Goal: Task Accomplishment & Management: Manage account settings

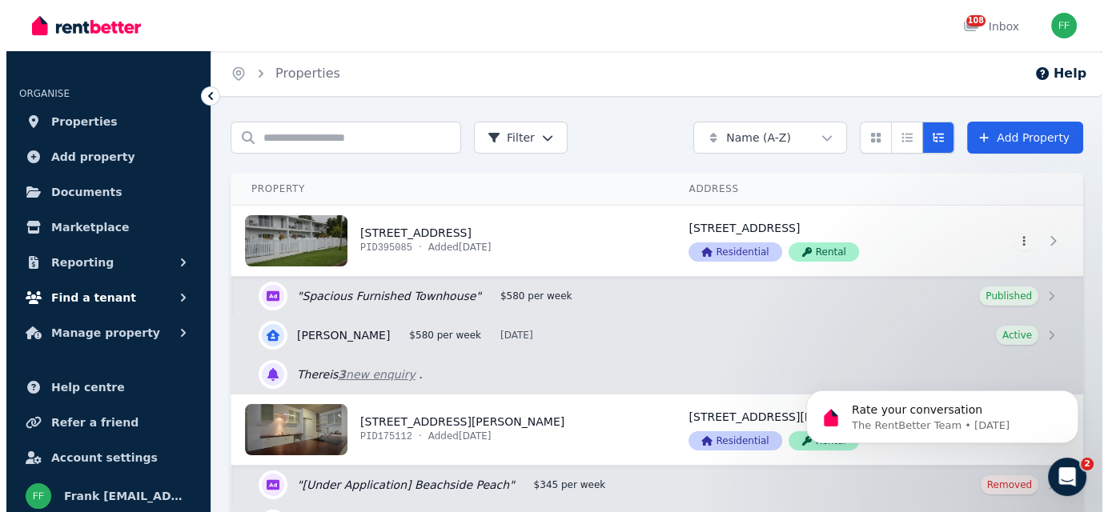
scroll to position [6, 0]
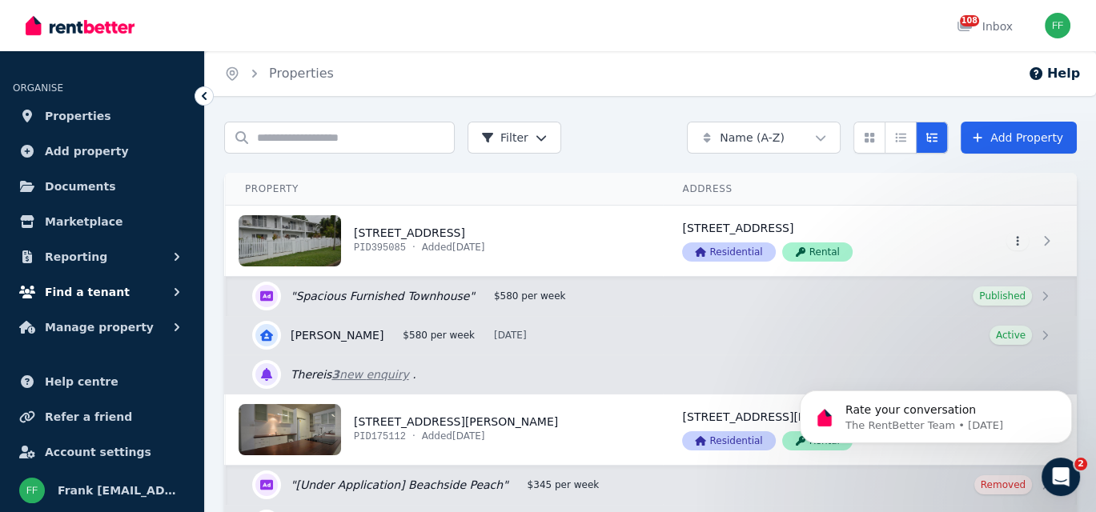
click at [172, 289] on icon "button" at bounding box center [177, 292] width 16 height 16
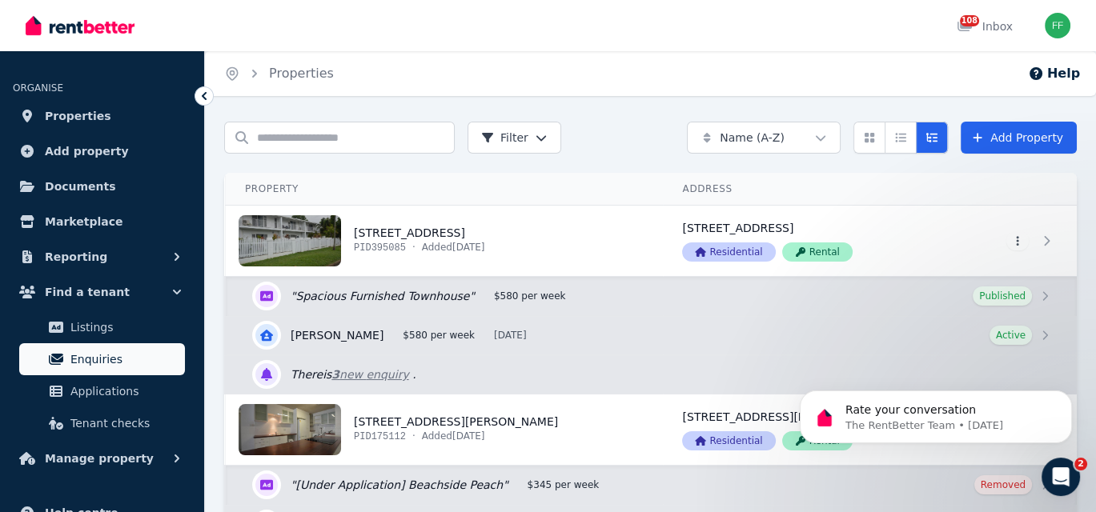
click at [98, 361] on span "Enquiries" at bounding box center [124, 359] width 108 height 19
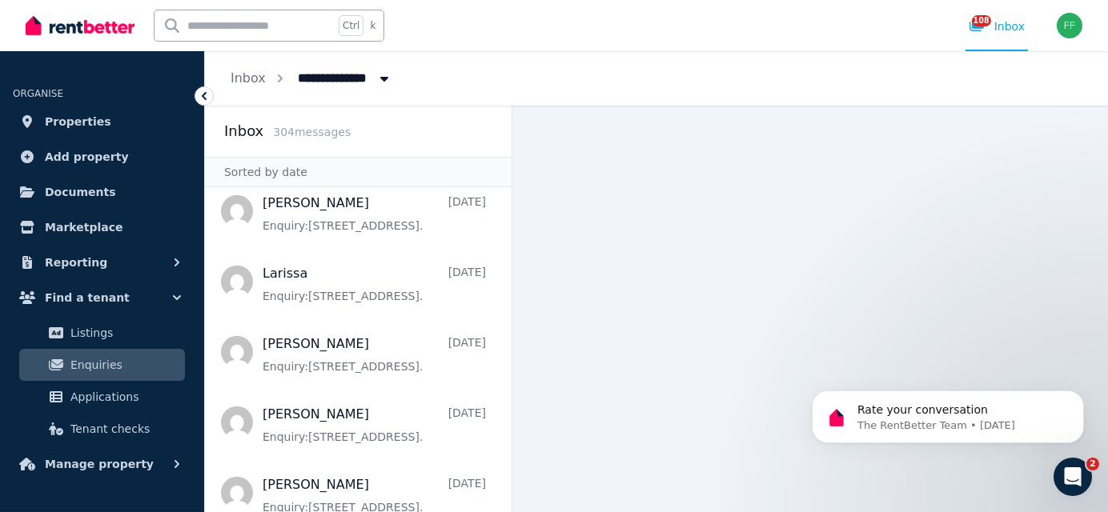
scroll to position [3268, 0]
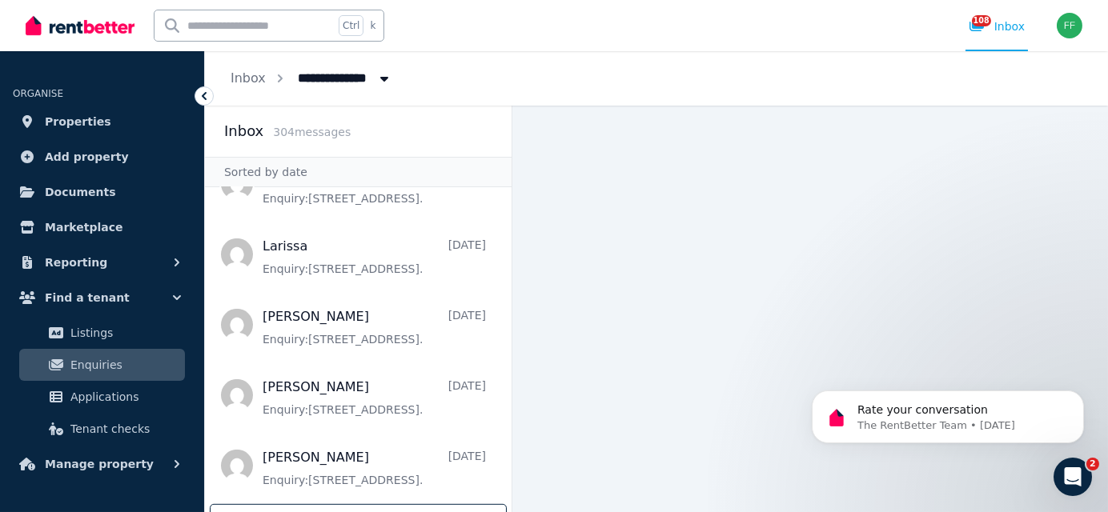
click at [343, 504] on div "Load more" at bounding box center [358, 519] width 297 height 30
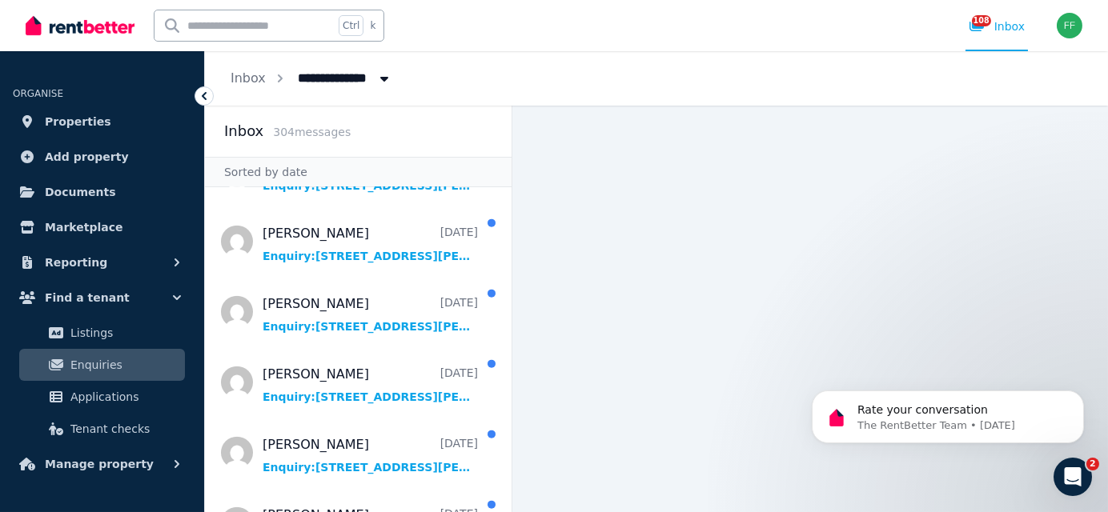
scroll to position [6863, 0]
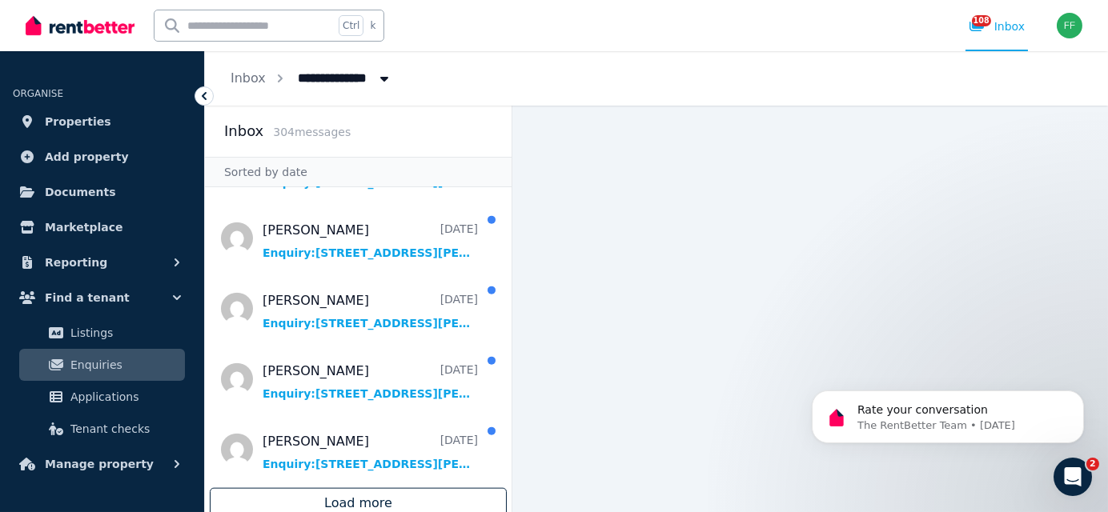
click at [344, 492] on div "Load more" at bounding box center [358, 503] width 297 height 30
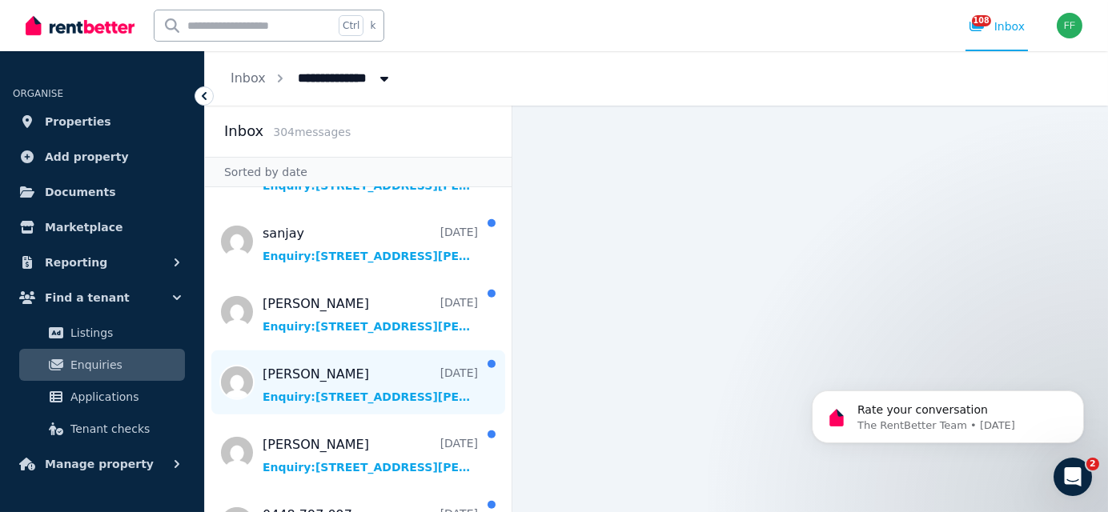
scroll to position [4862, 0]
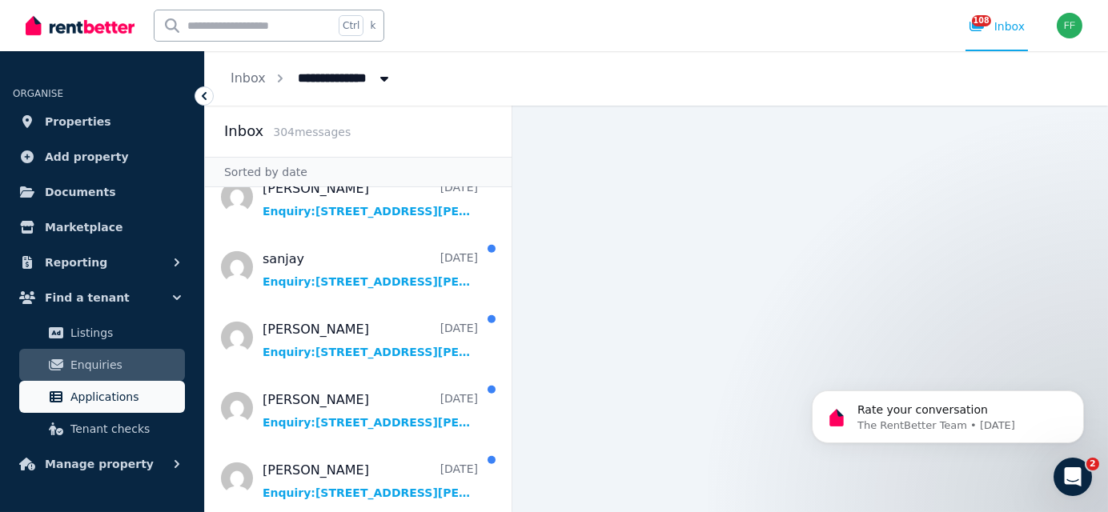
click at [81, 403] on span "Applications" at bounding box center [124, 396] width 108 height 19
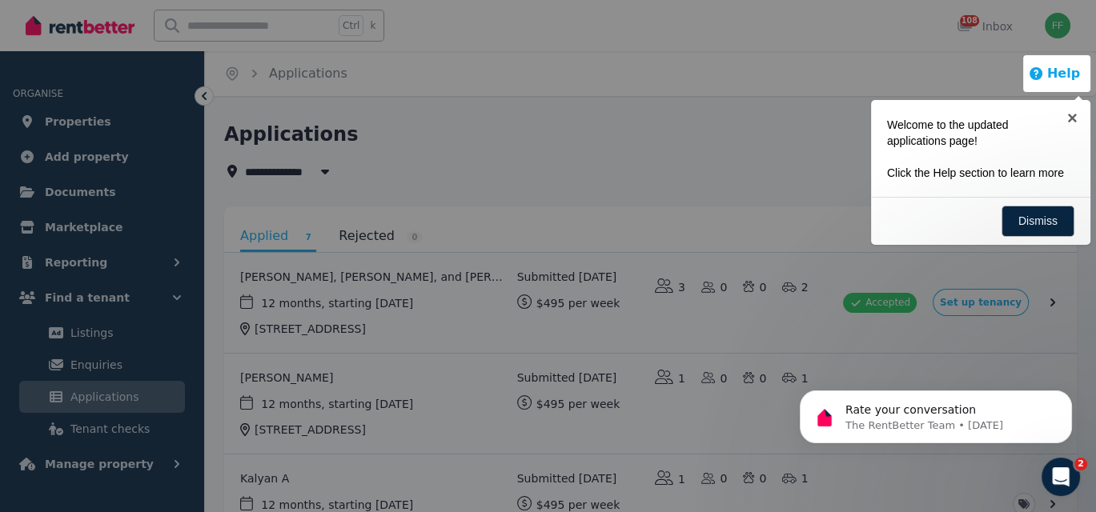
click at [1057, 80] on button "Help" at bounding box center [1054, 73] width 52 height 19
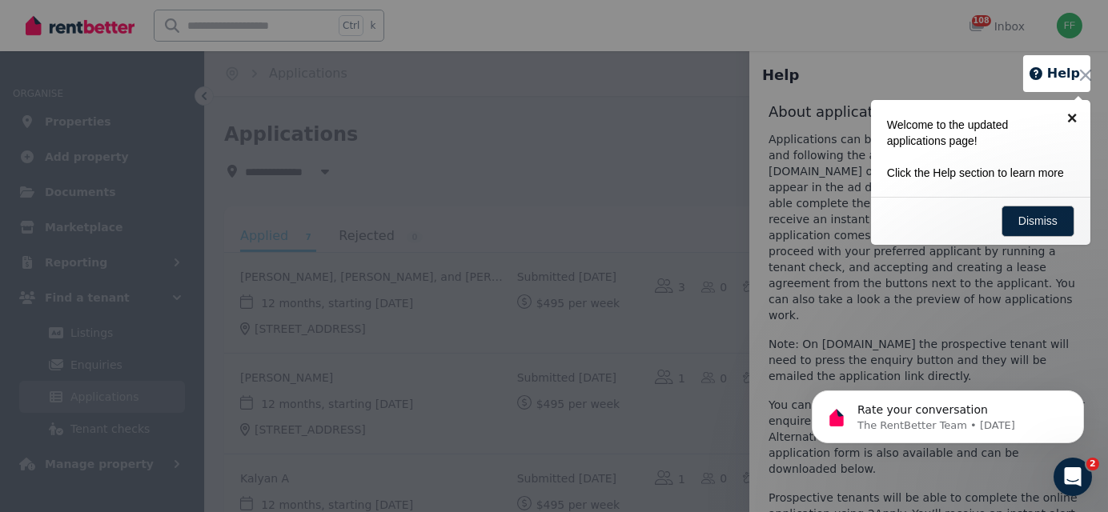
click at [1070, 118] on link "×" at bounding box center [1072, 118] width 36 height 36
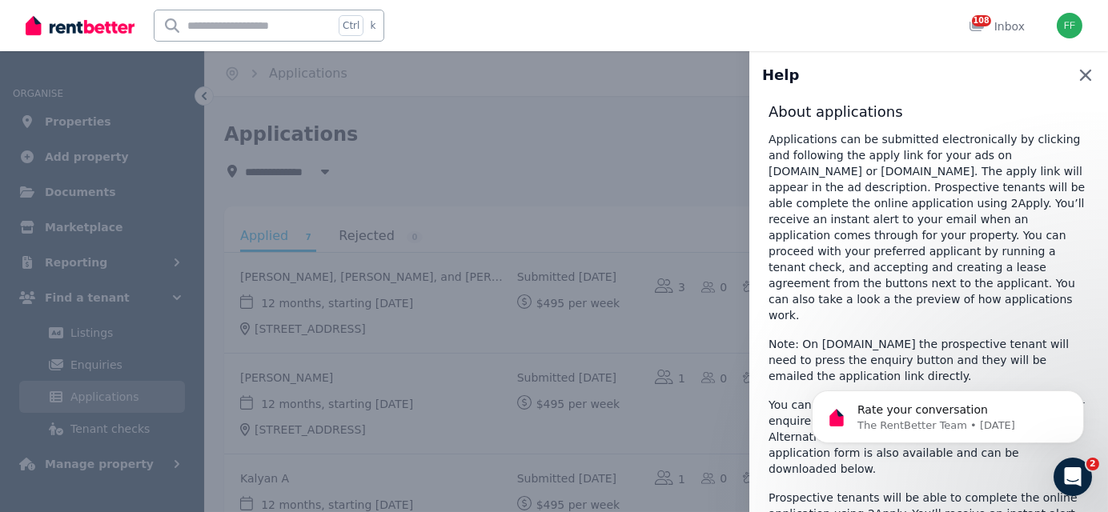
click at [1076, 79] on icon "button" at bounding box center [1085, 75] width 19 height 19
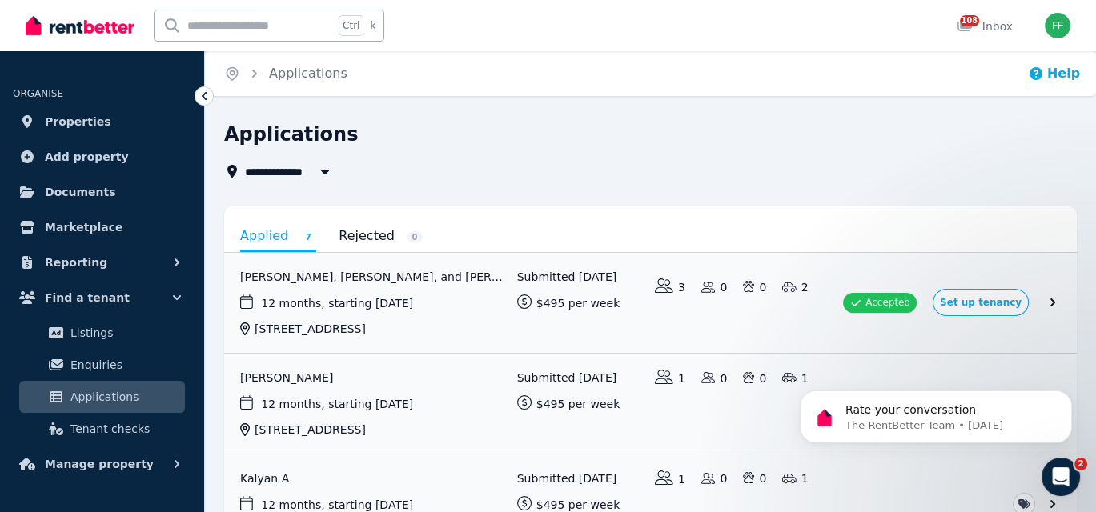
click at [1041, 75] on icon "button" at bounding box center [1035, 73] width 13 height 13
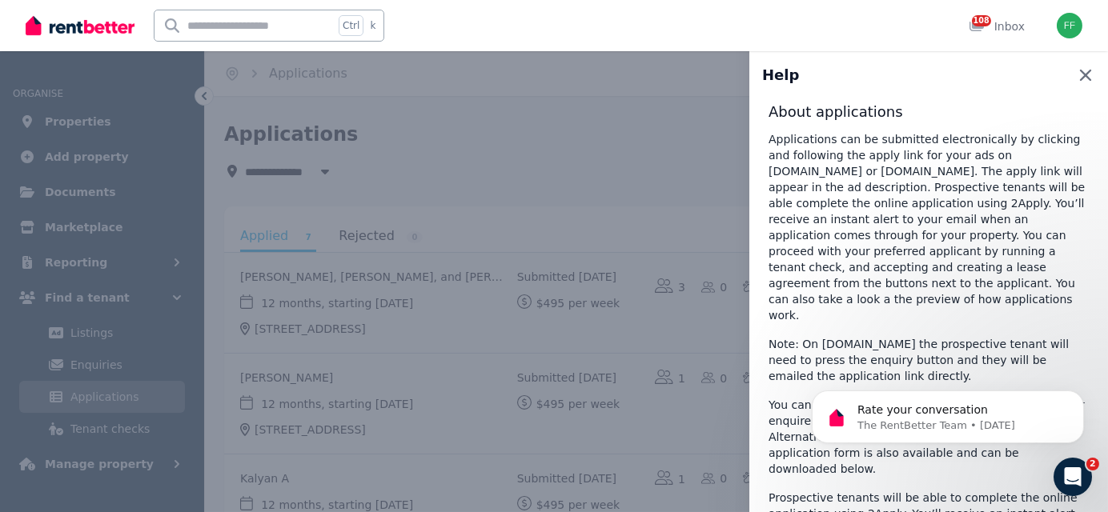
click at [1076, 78] on icon "button" at bounding box center [1085, 75] width 19 height 19
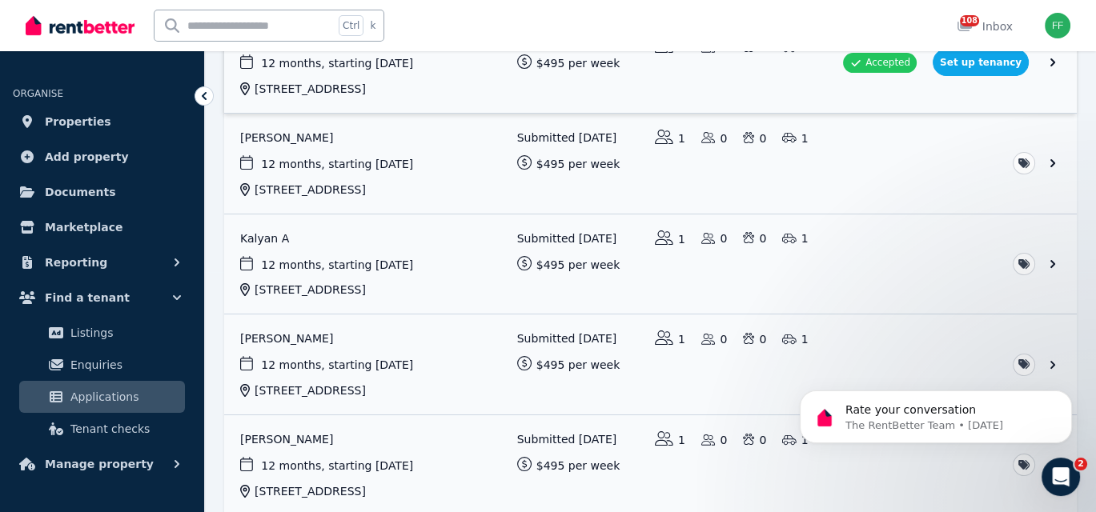
scroll to position [320, 0]
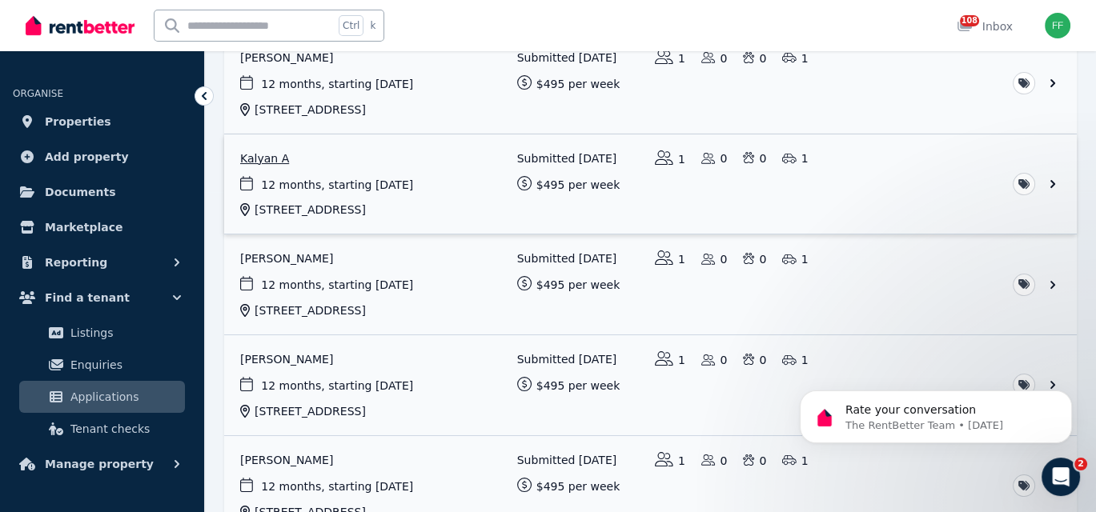
click at [1048, 182] on link "View application: Kalyan A" at bounding box center [650, 184] width 852 height 100
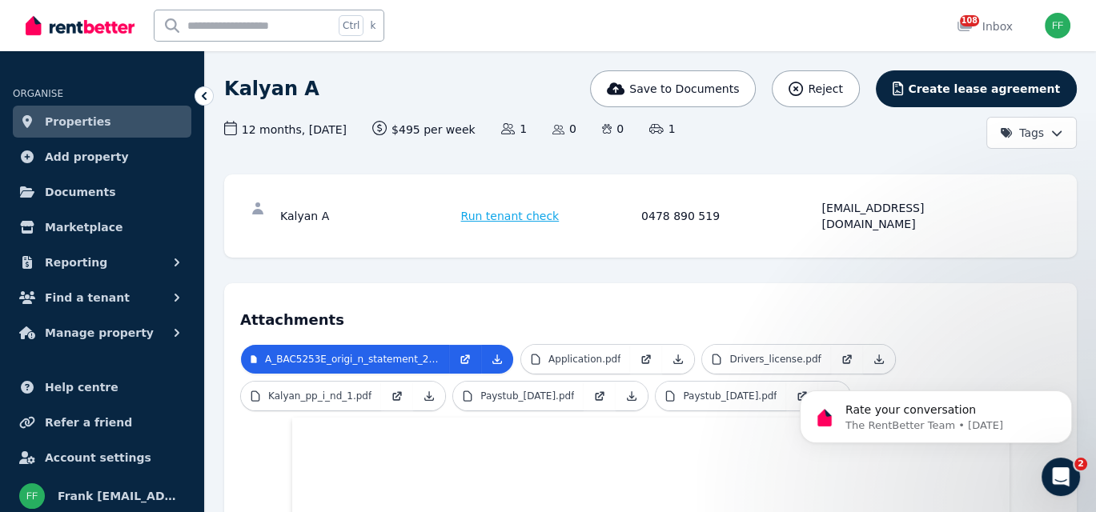
scroll to position [160, 0]
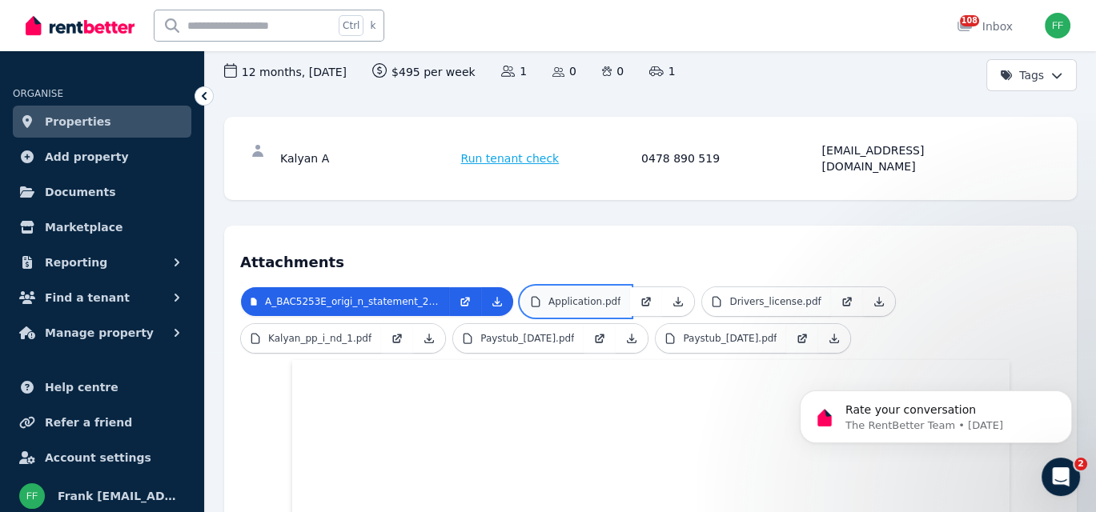
click at [599, 291] on link "Application.pdf" at bounding box center [575, 301] width 109 height 29
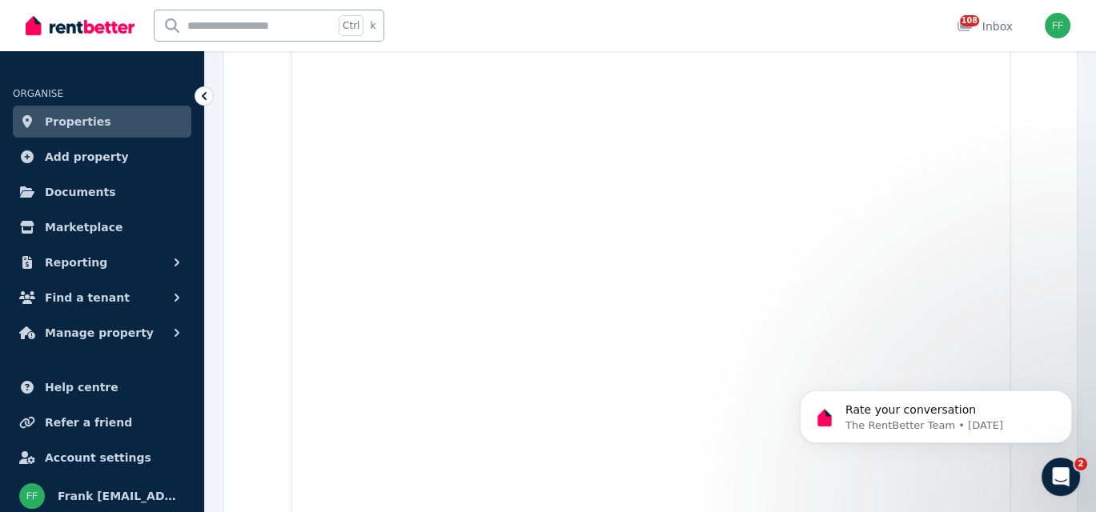
scroll to position [800, 0]
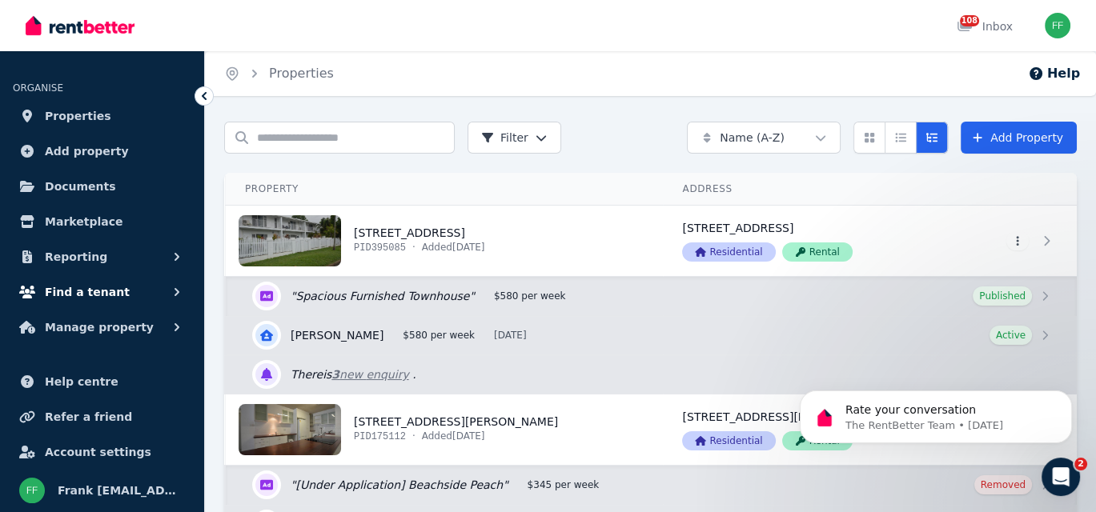
click at [176, 291] on icon "button" at bounding box center [177, 292] width 16 height 16
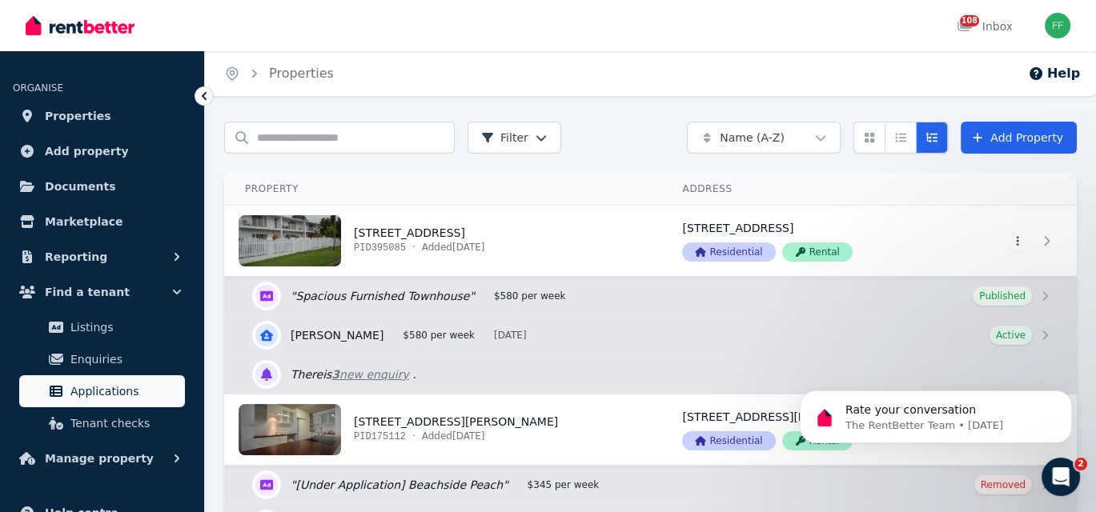
click at [130, 391] on span "Applications" at bounding box center [124, 391] width 108 height 19
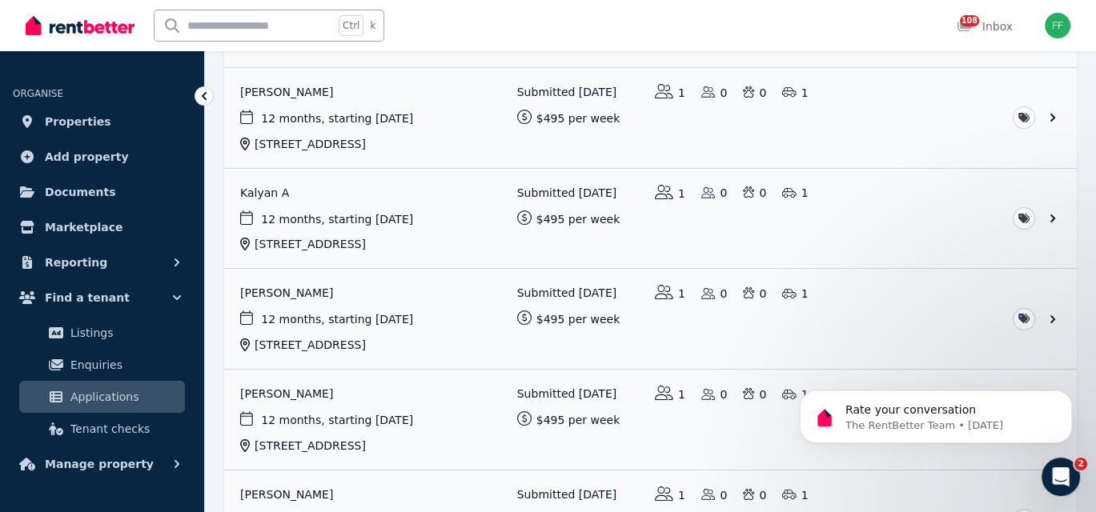
scroll to position [320, 0]
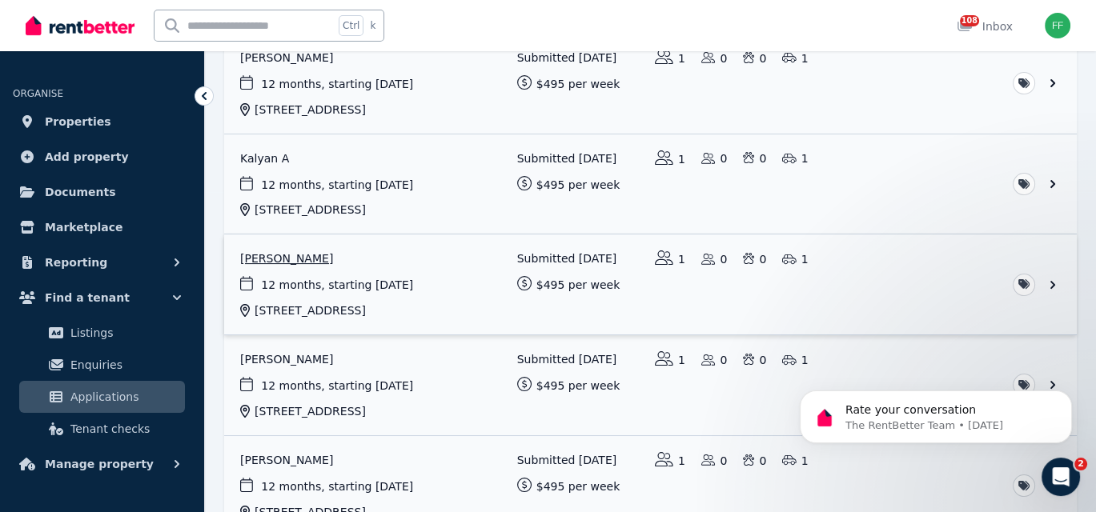
click at [1052, 279] on link "View application: Sean Jeria" at bounding box center [650, 284] width 852 height 100
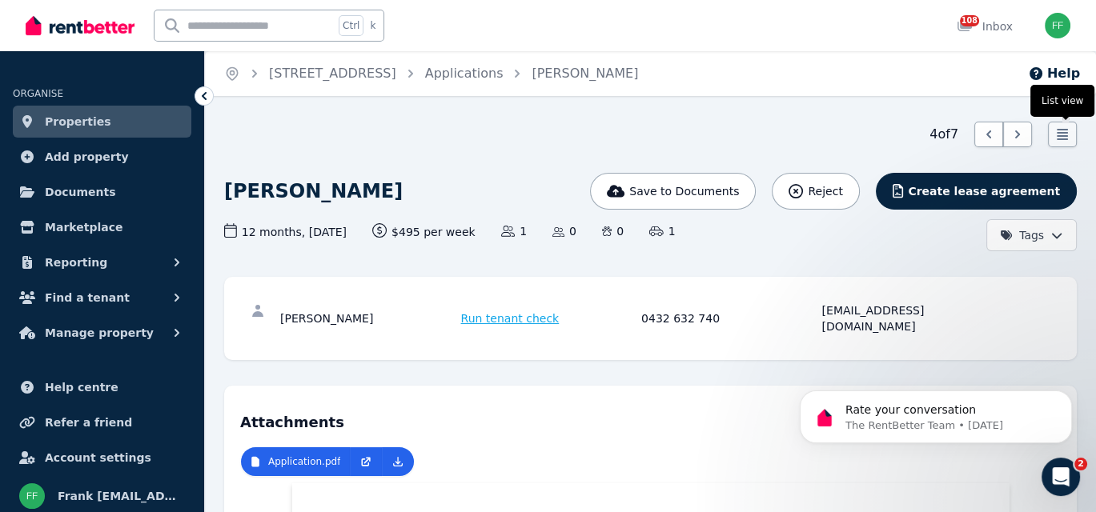
click at [1064, 142] on icon at bounding box center [1062, 134] width 16 height 16
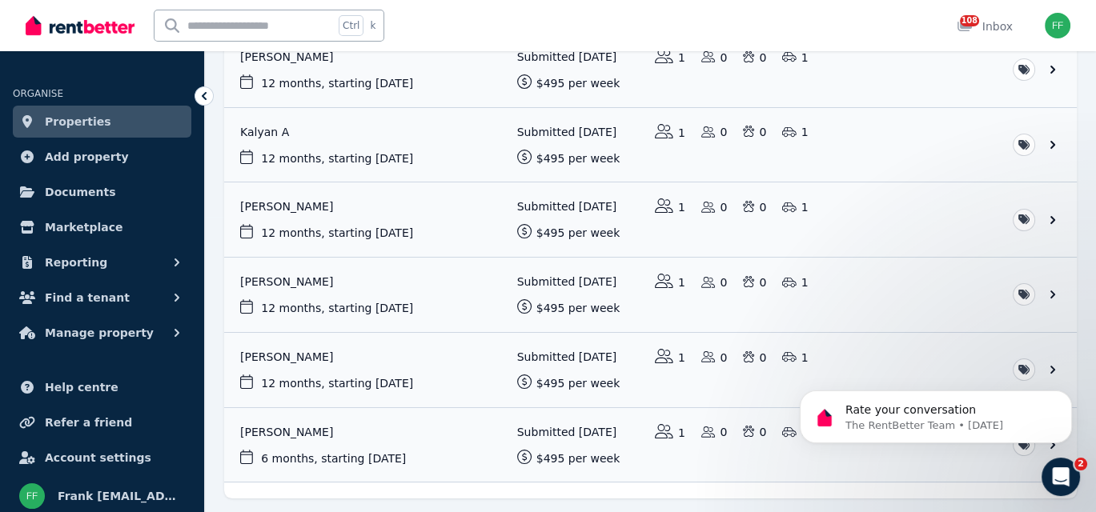
scroll to position [320, 0]
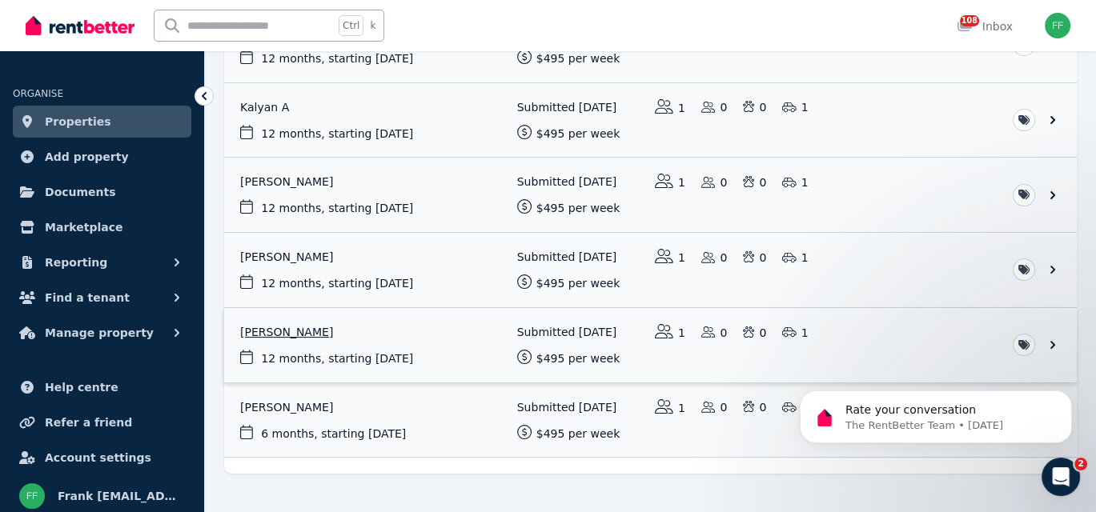
click at [1048, 344] on link "View application: Jerome Alcantara" at bounding box center [650, 345] width 852 height 74
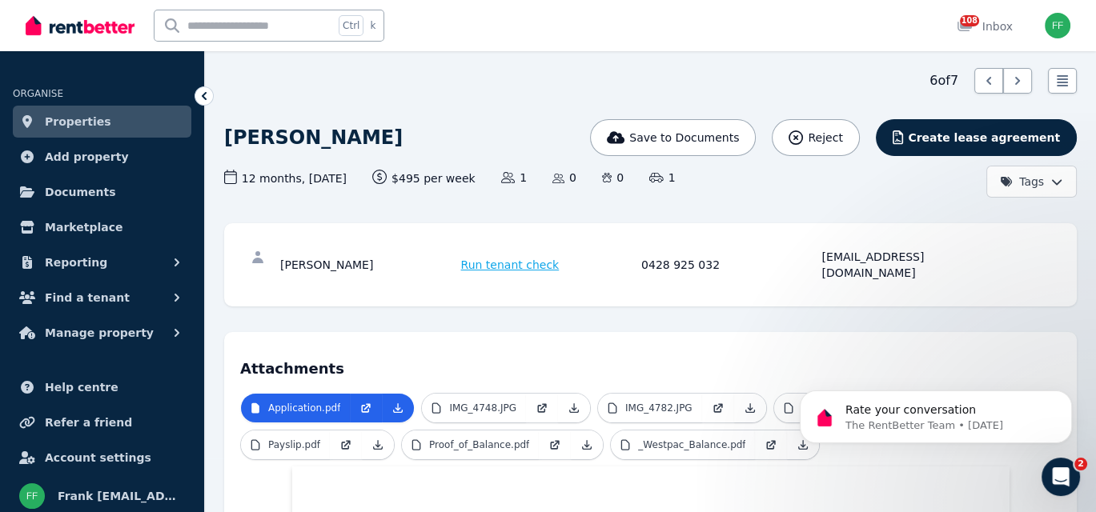
scroll to position [160, 0]
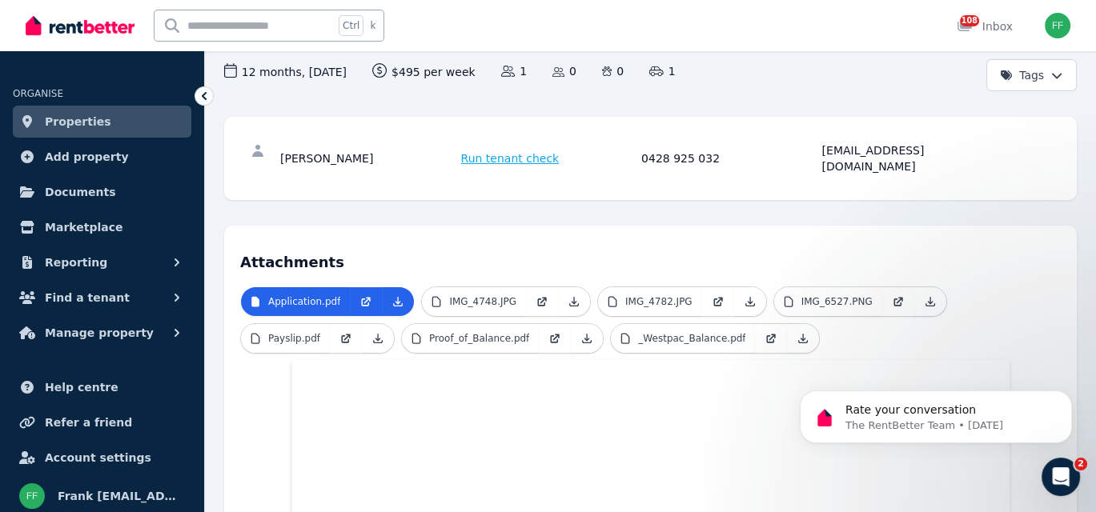
click at [854, 153] on div "[EMAIL_ADDRESS][DOMAIN_NAME]" at bounding box center [910, 158] width 176 height 32
drag, startPoint x: 943, startPoint y: 150, endPoint x: 811, endPoint y: 170, distance: 132.6
click at [811, 170] on div "[PERSON_NAME] Run tenant check 0428 925 032 [EMAIL_ADDRESS][DOMAIN_NAME]" at bounding box center [650, 158] width 852 height 83
drag, startPoint x: 811, startPoint y: 170, endPoint x: 799, endPoint y: 194, distance: 27.6
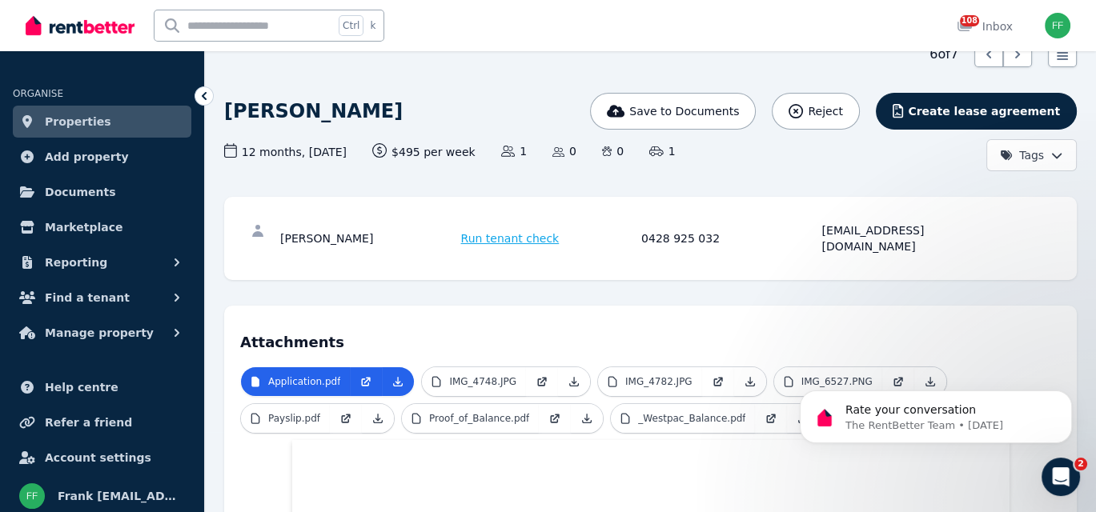
scroll to position [0, 0]
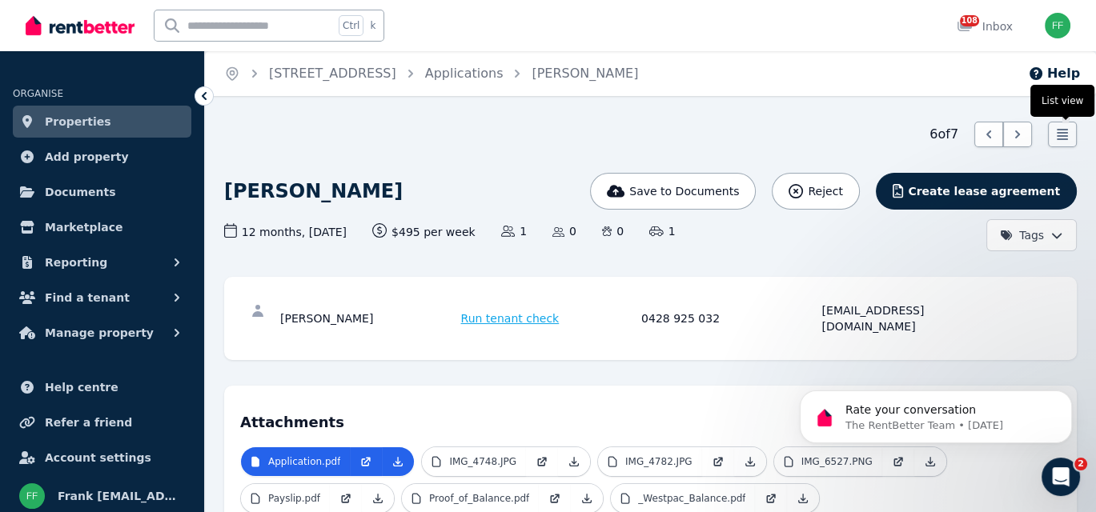
click at [1064, 136] on icon at bounding box center [1061, 134] width 11 height 11
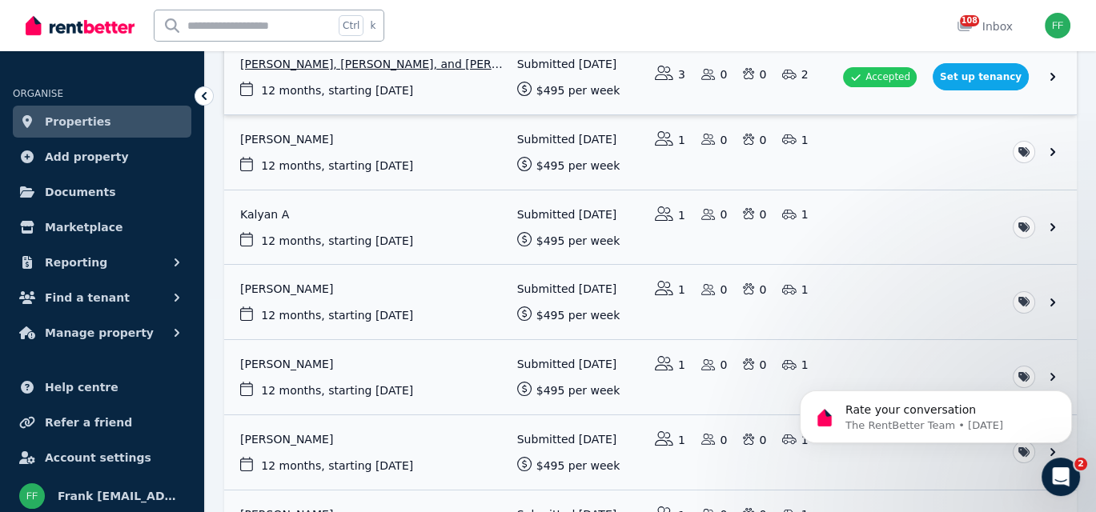
scroll to position [240, 0]
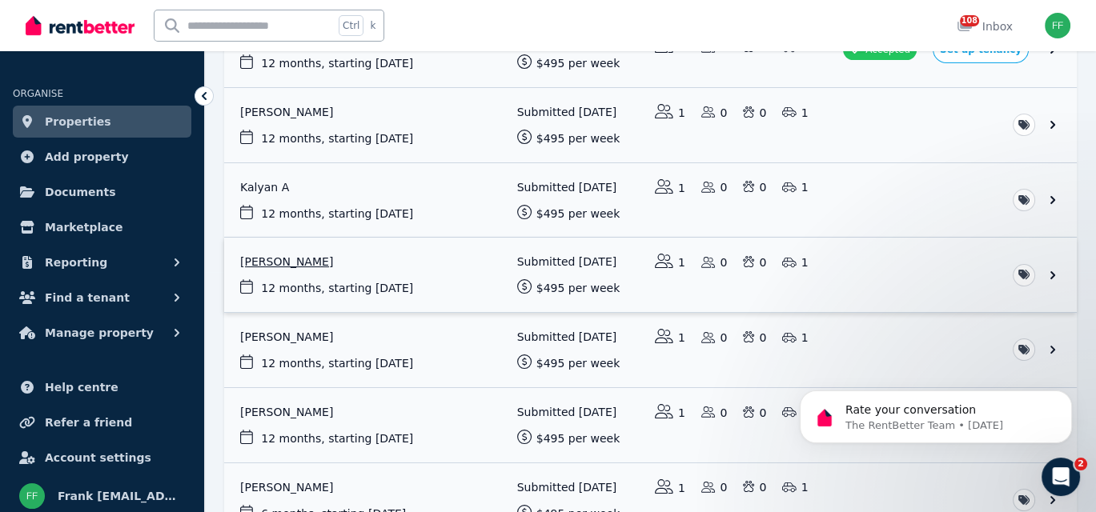
click at [1052, 274] on link "View application: Sean Jeria" at bounding box center [650, 275] width 852 height 74
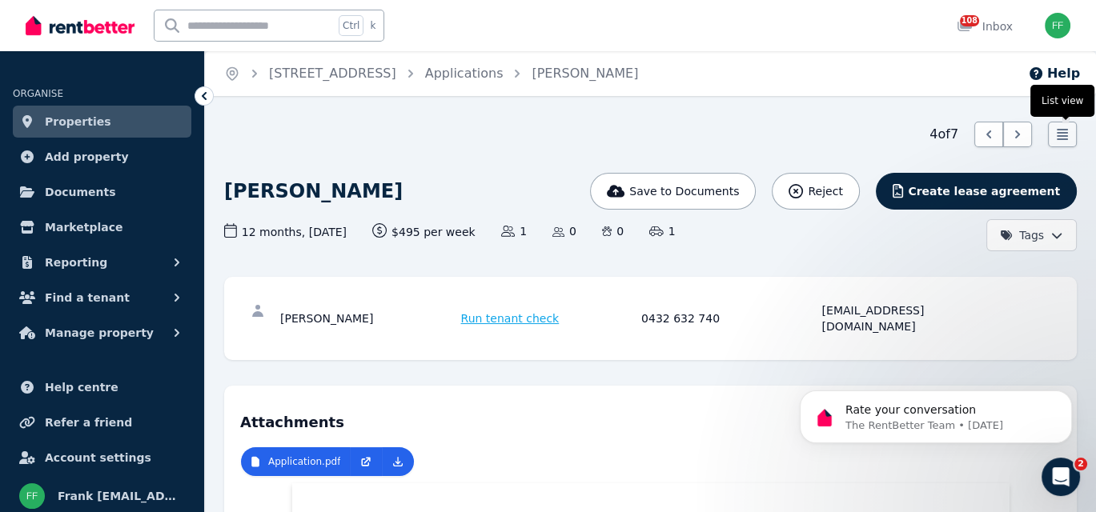
click at [1061, 134] on icon at bounding box center [1062, 134] width 16 height 16
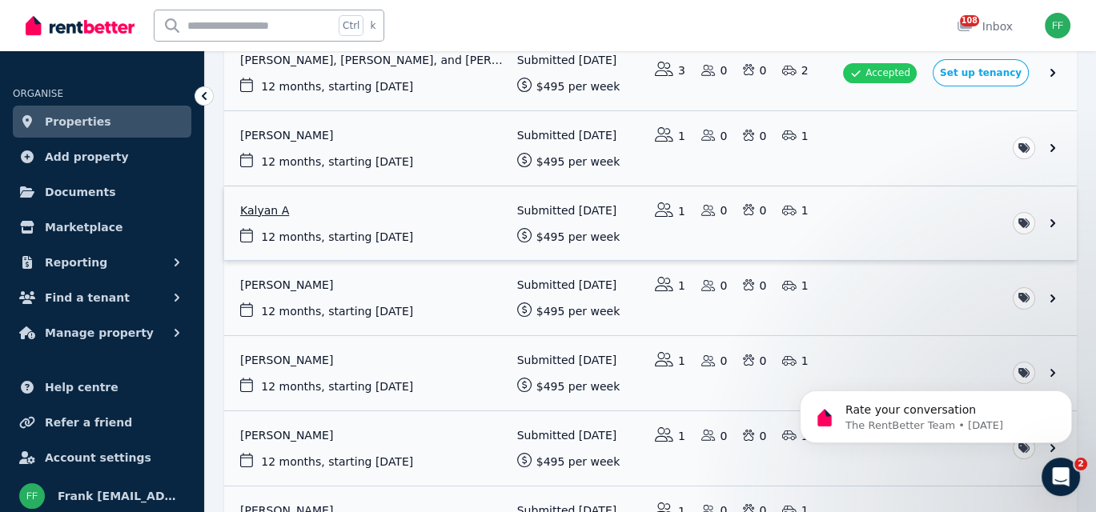
scroll to position [240, 0]
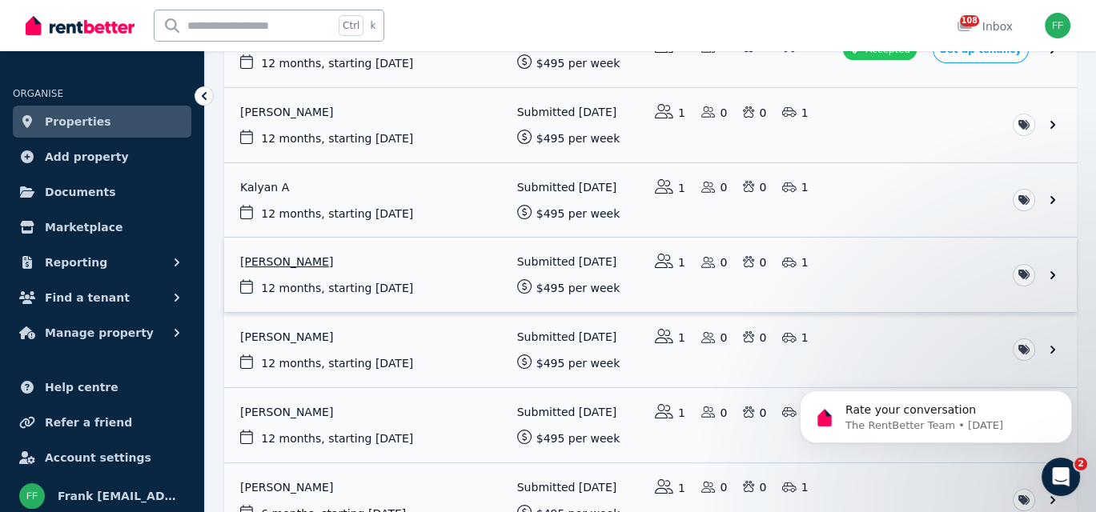
click at [1051, 272] on link "View application: Sean Jeria" at bounding box center [650, 275] width 852 height 74
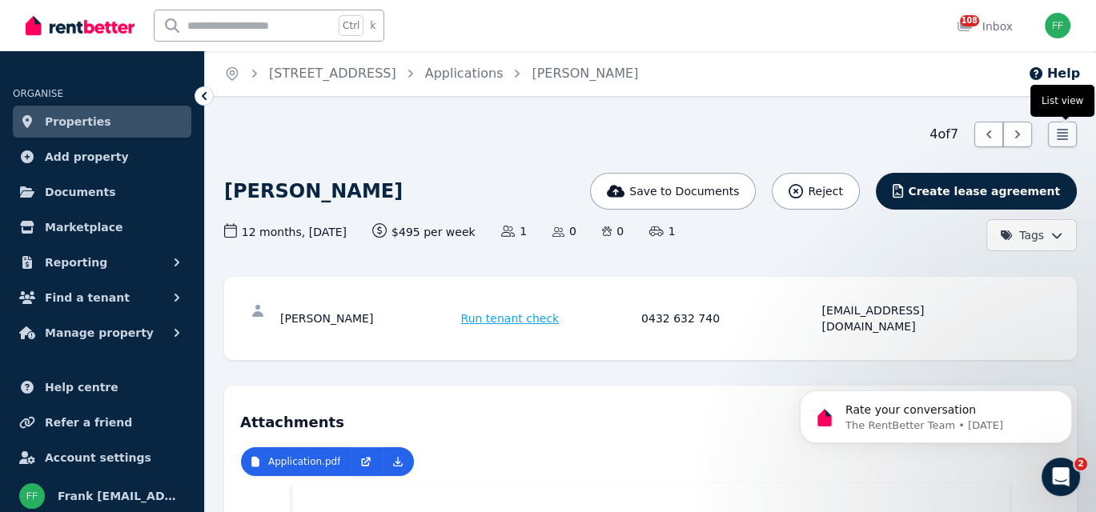
click at [1058, 142] on icon at bounding box center [1062, 134] width 16 height 16
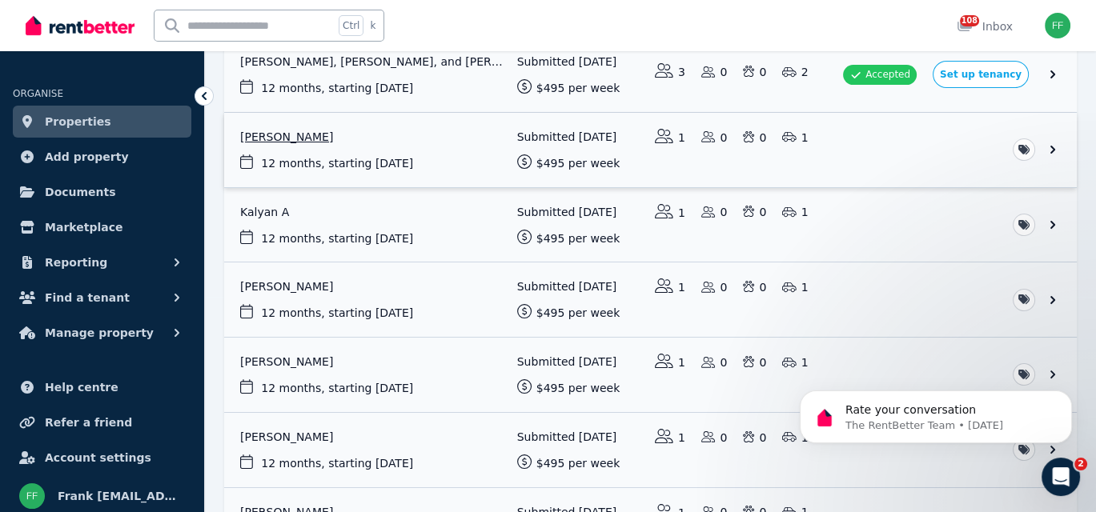
scroll to position [240, 0]
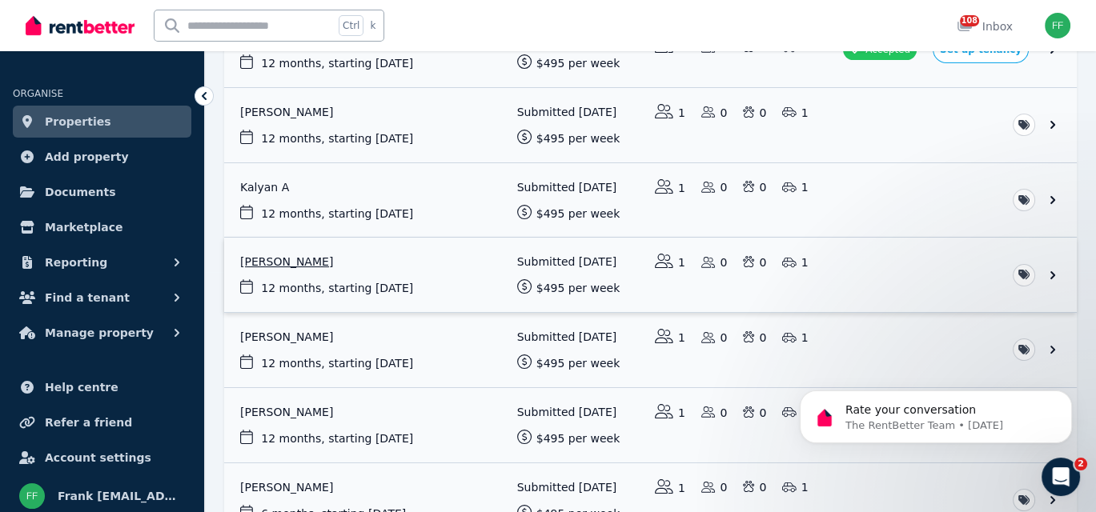
click at [864, 270] on link "View application: Sean Jeria" at bounding box center [650, 275] width 852 height 74
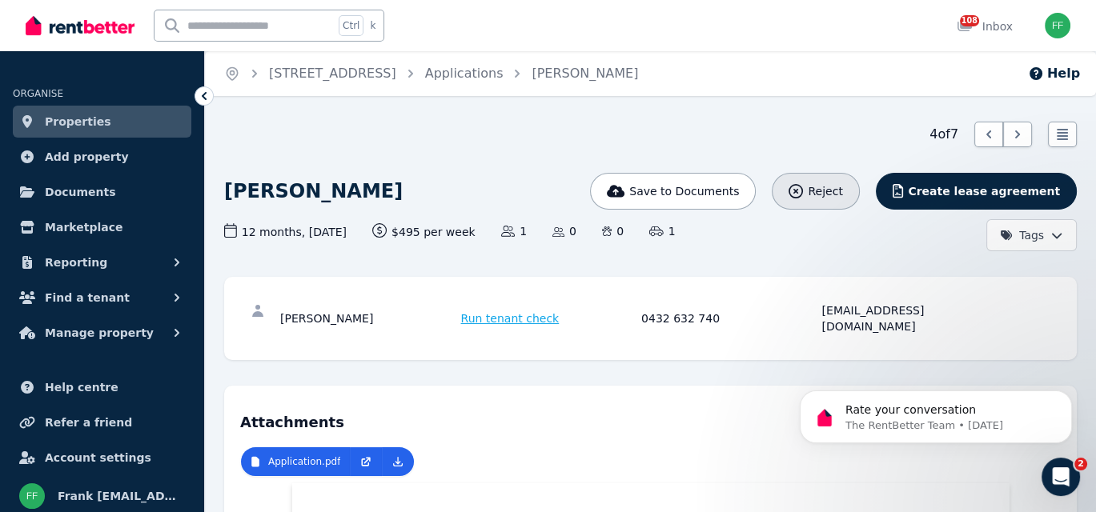
click at [842, 188] on div "Reject" at bounding box center [815, 191] width 54 height 16
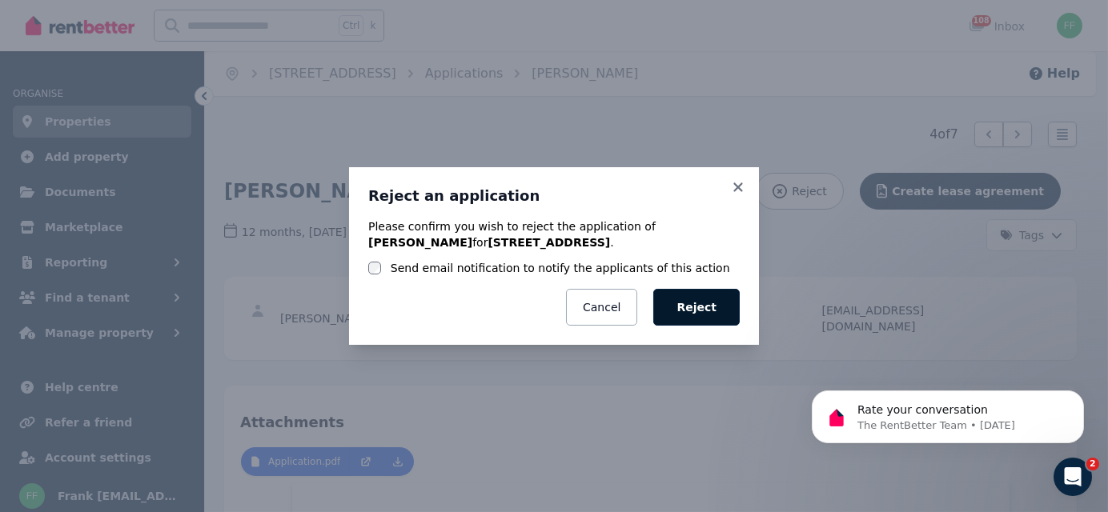
click at [684, 315] on button "Reject" at bounding box center [696, 307] width 86 height 37
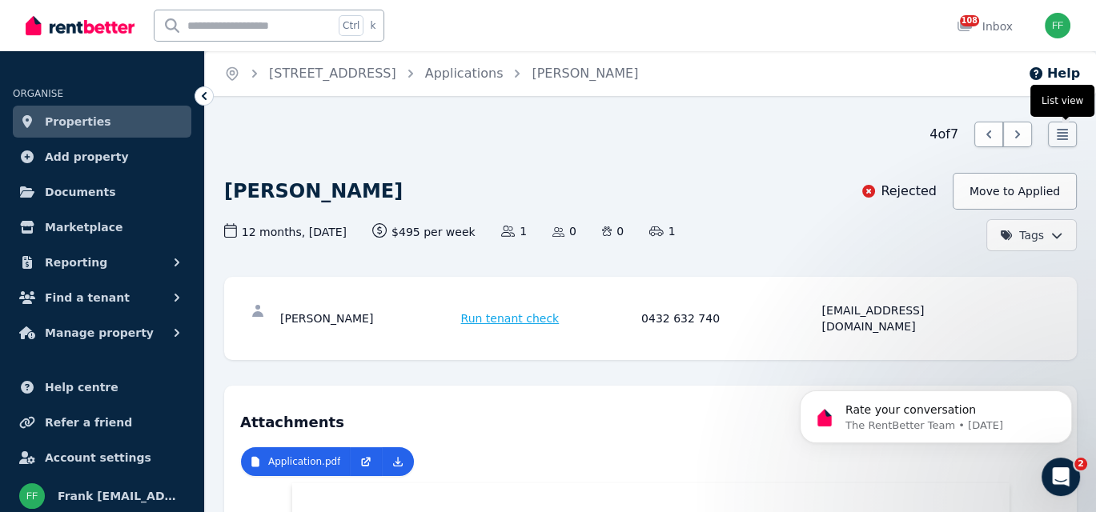
click at [1056, 138] on icon at bounding box center [1062, 134] width 16 height 16
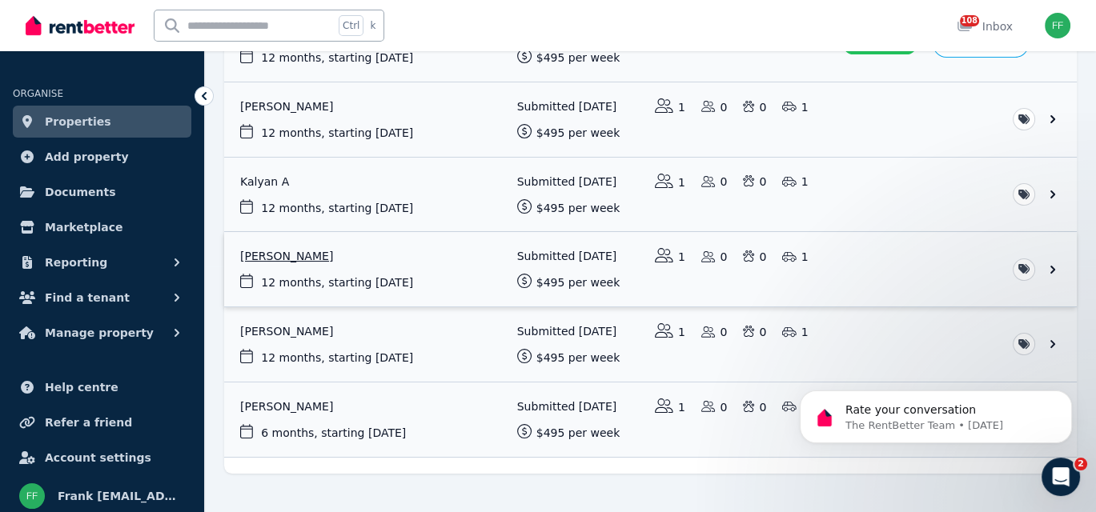
scroll to position [270, 0]
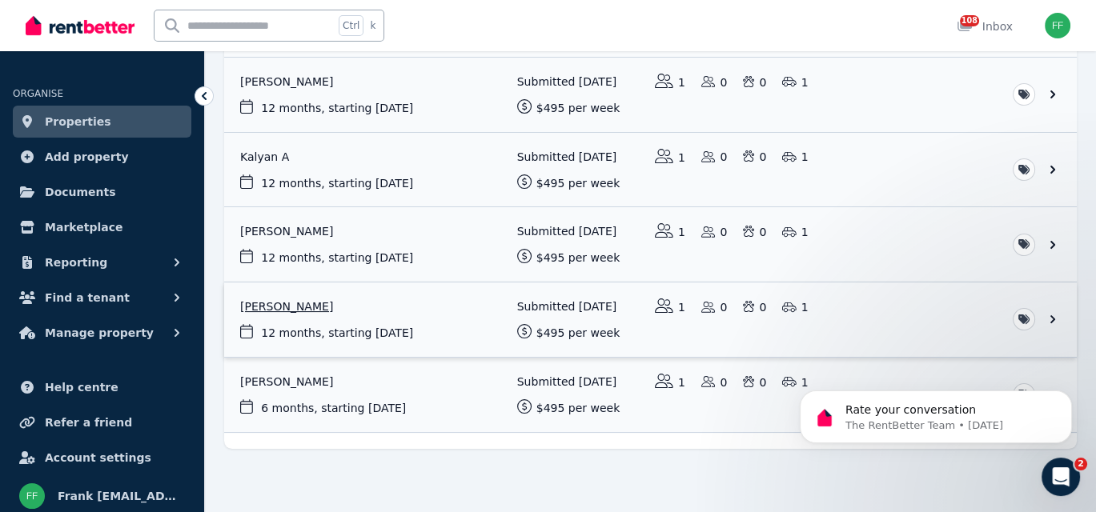
click at [1052, 313] on link "View application: Jerome Alcantara" at bounding box center [650, 319] width 852 height 74
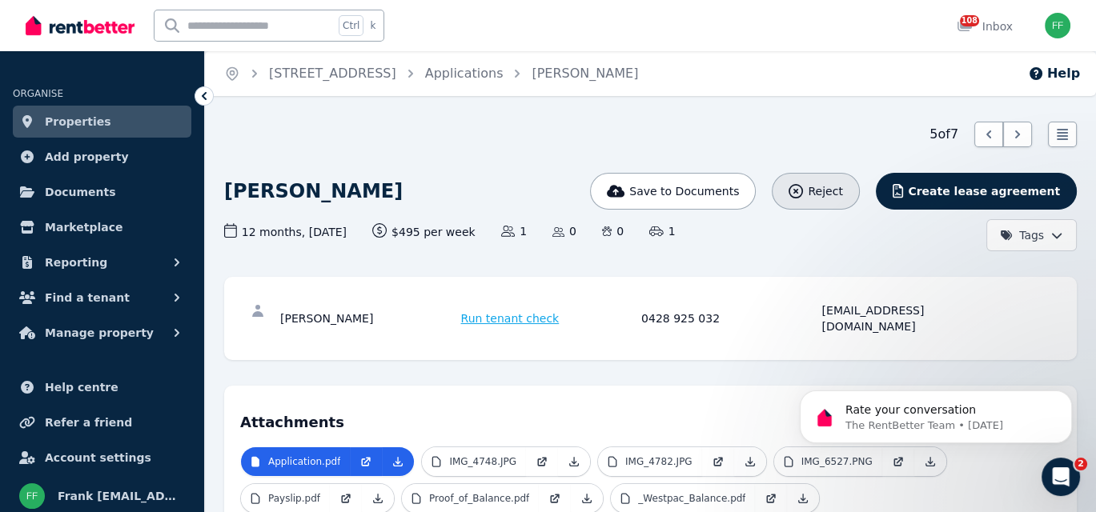
click at [842, 198] on div "Reject" at bounding box center [815, 191] width 54 height 16
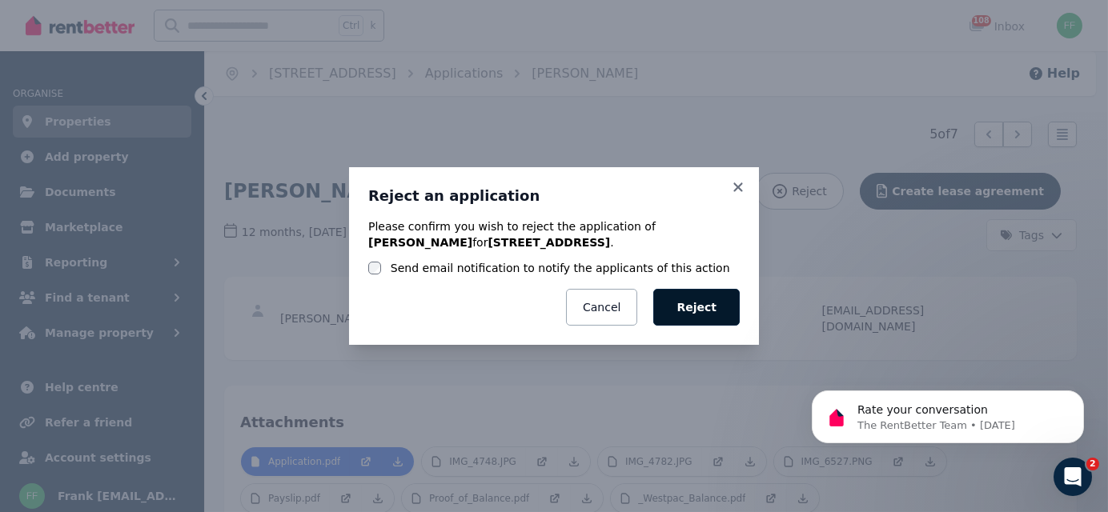
click at [705, 306] on button "Reject" at bounding box center [696, 307] width 86 height 37
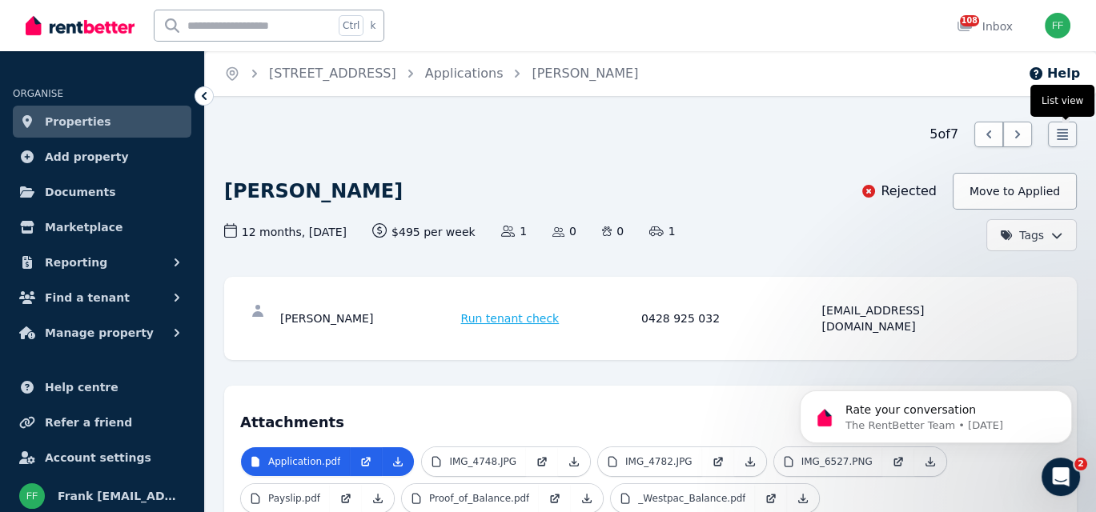
click at [1056, 134] on icon at bounding box center [1062, 134] width 16 height 16
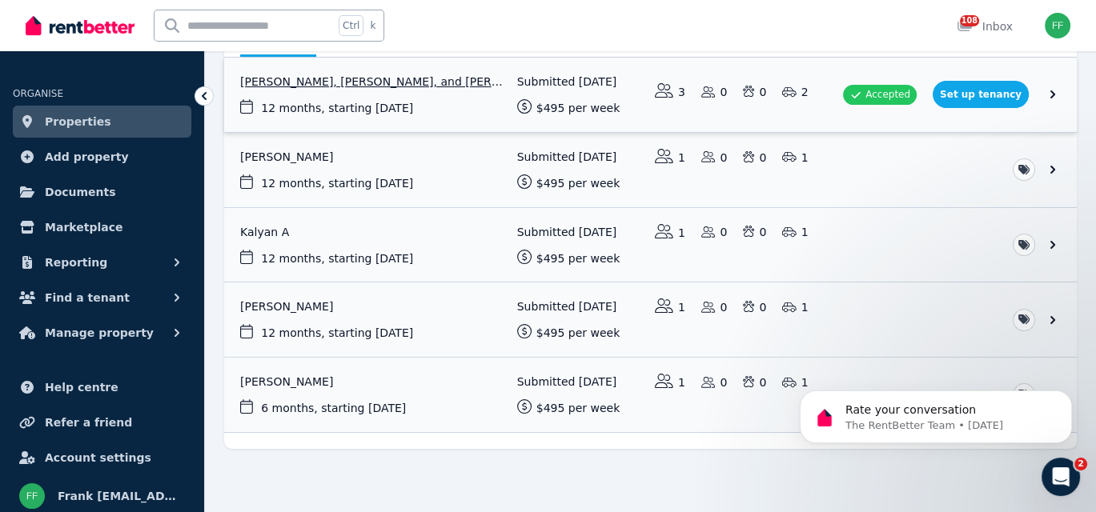
scroll to position [115, 0]
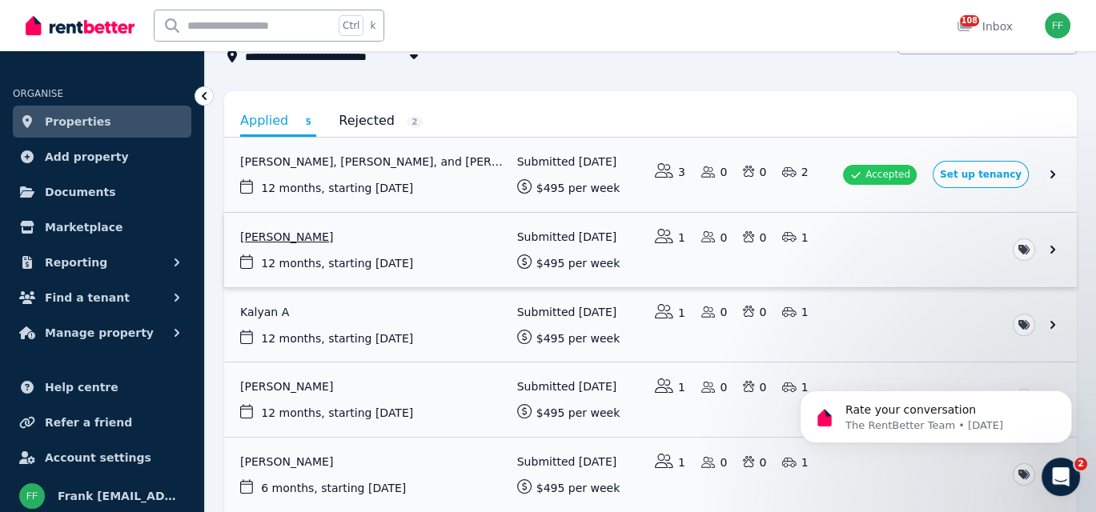
click at [1050, 245] on link "View application: Kaixin Chen" at bounding box center [650, 250] width 852 height 74
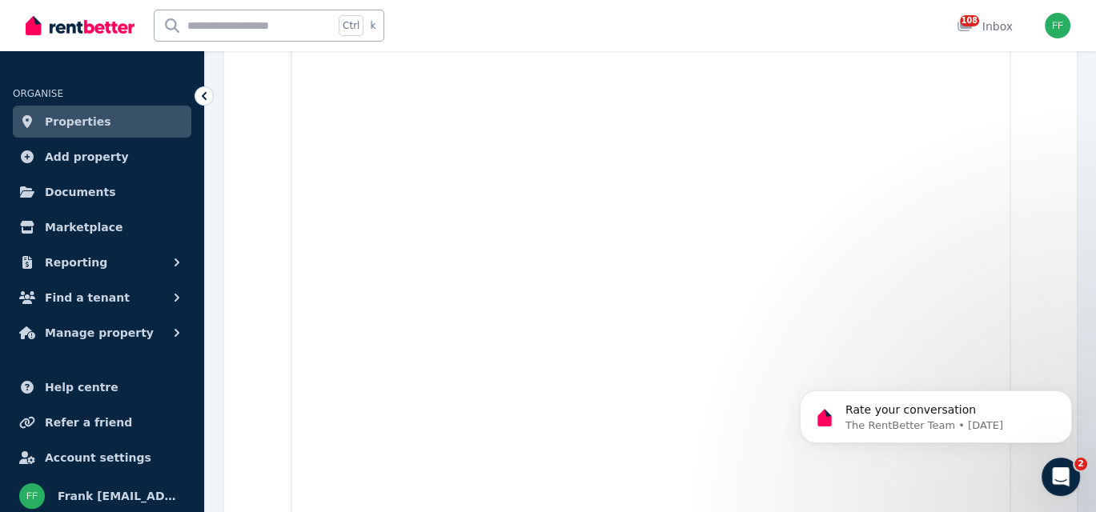
scroll to position [1440, 0]
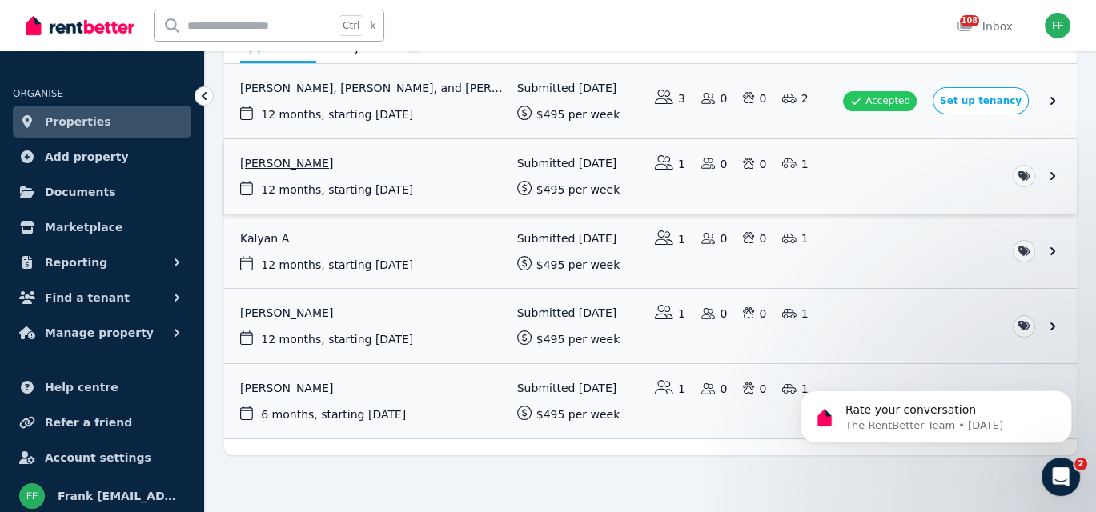
scroll to position [195, 0]
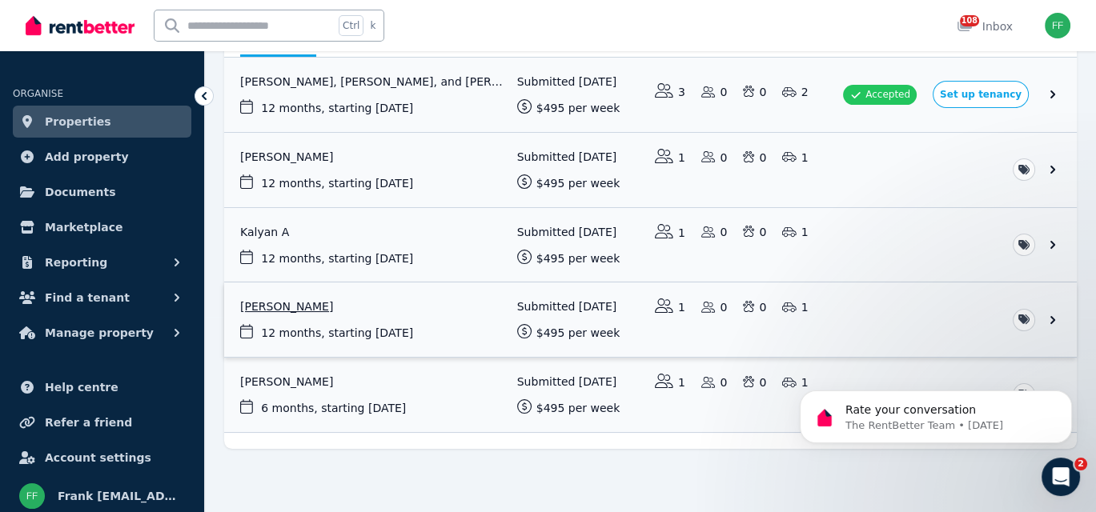
click at [1052, 323] on link "View application: Finion Mitchell" at bounding box center [650, 319] width 852 height 74
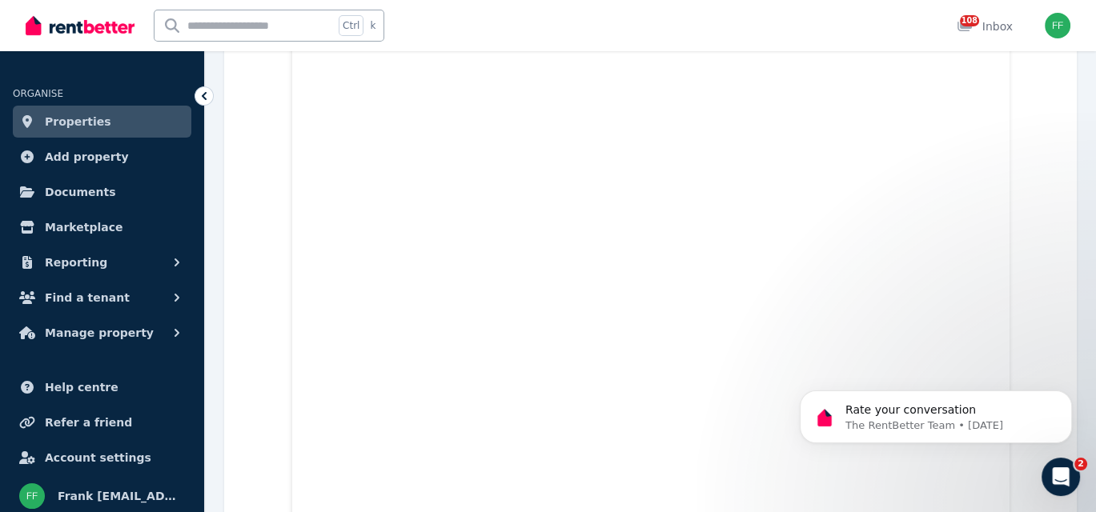
scroll to position [400, 0]
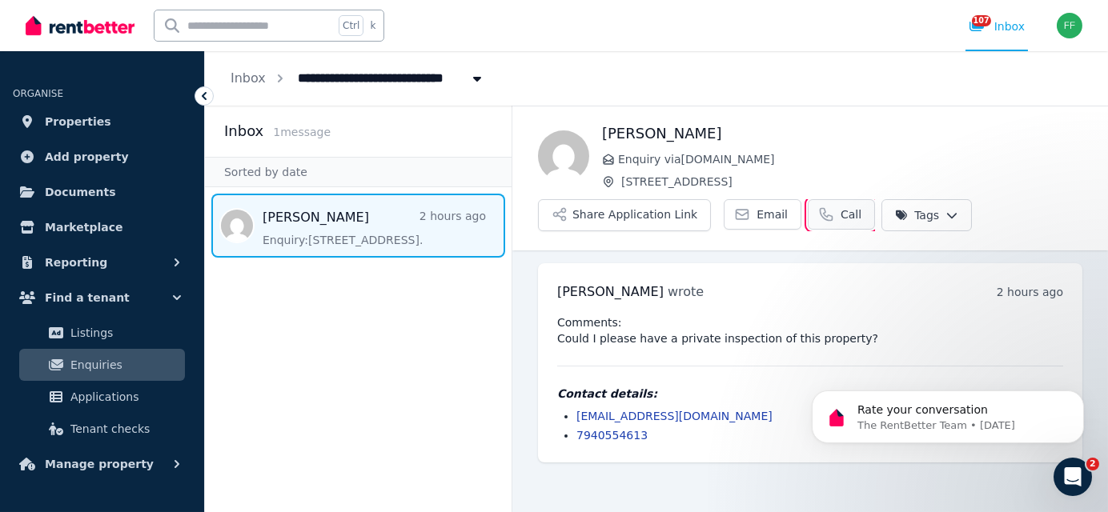
click at [818, 214] on link "Call" at bounding box center [840, 214] width 67 height 30
click at [858, 121] on div "James Woodwards Enquiry via Domain.com.au 1/36 Queens Rd, Railway Estate Share …" at bounding box center [809, 178] width 595 height 144
click at [758, 218] on span "Email" at bounding box center [771, 214] width 31 height 16
click at [82, 119] on span "Properties" at bounding box center [78, 121] width 66 height 19
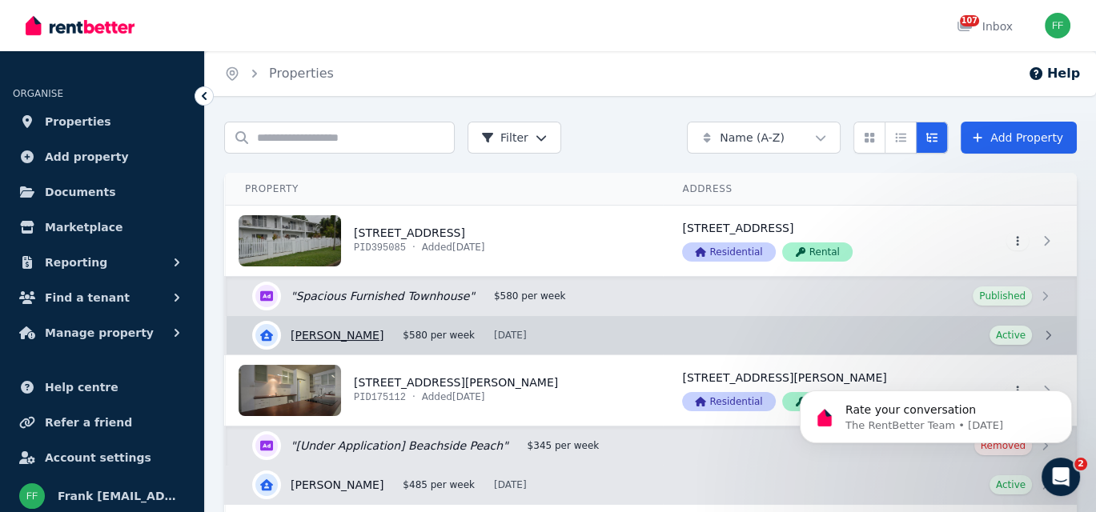
click at [1046, 337] on link "View details for Daniel Dunne" at bounding box center [651, 335] width 850 height 38
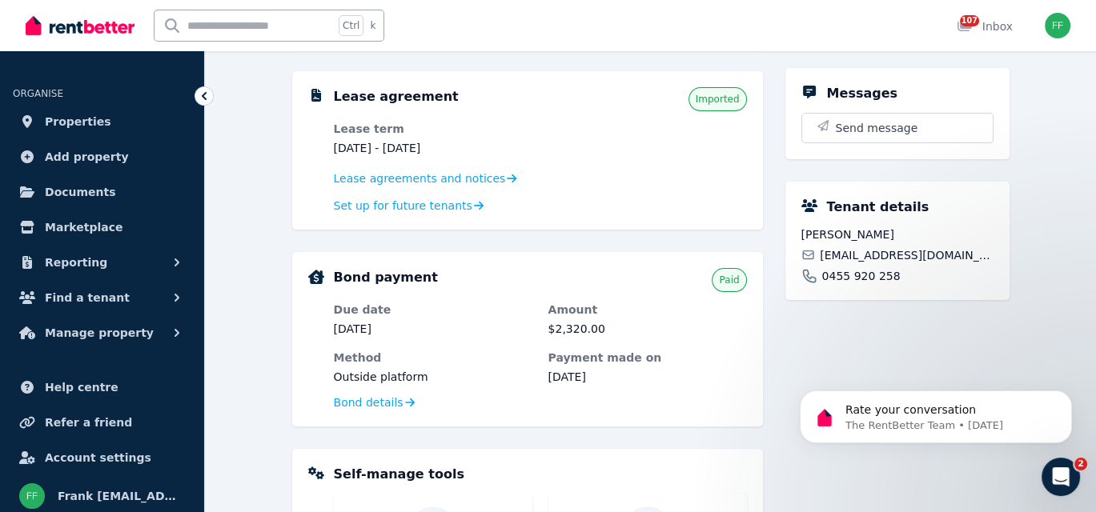
scroll to position [560, 0]
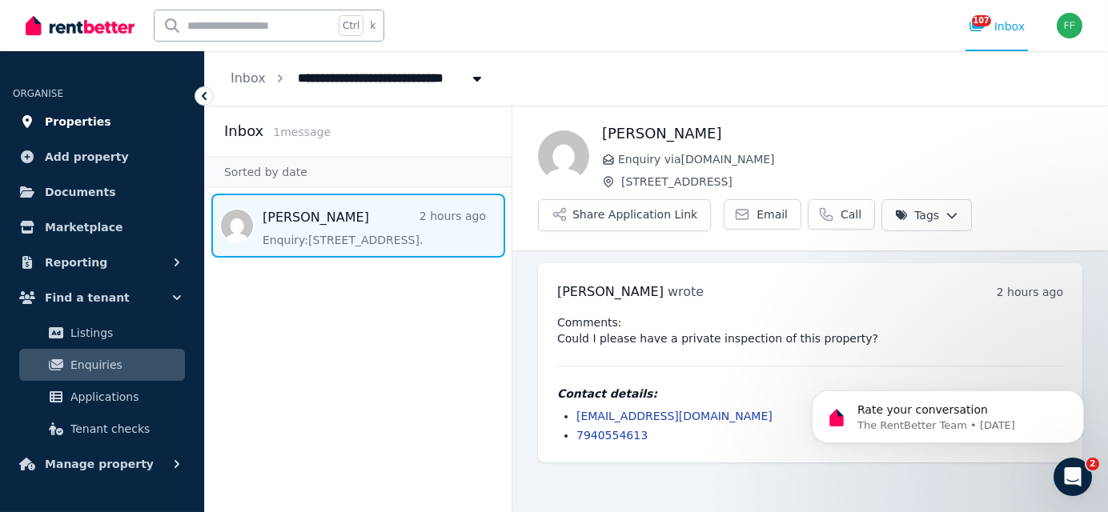
click at [83, 119] on span "Properties" at bounding box center [78, 121] width 66 height 19
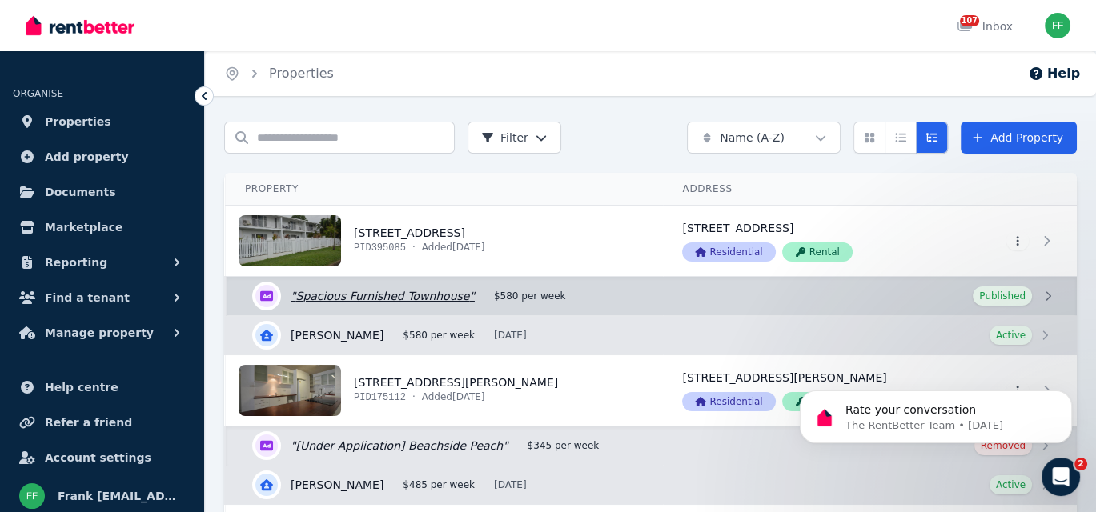
click at [1049, 297] on link "Edit listing: Spacious Furnished Townhouse" at bounding box center [651, 296] width 850 height 38
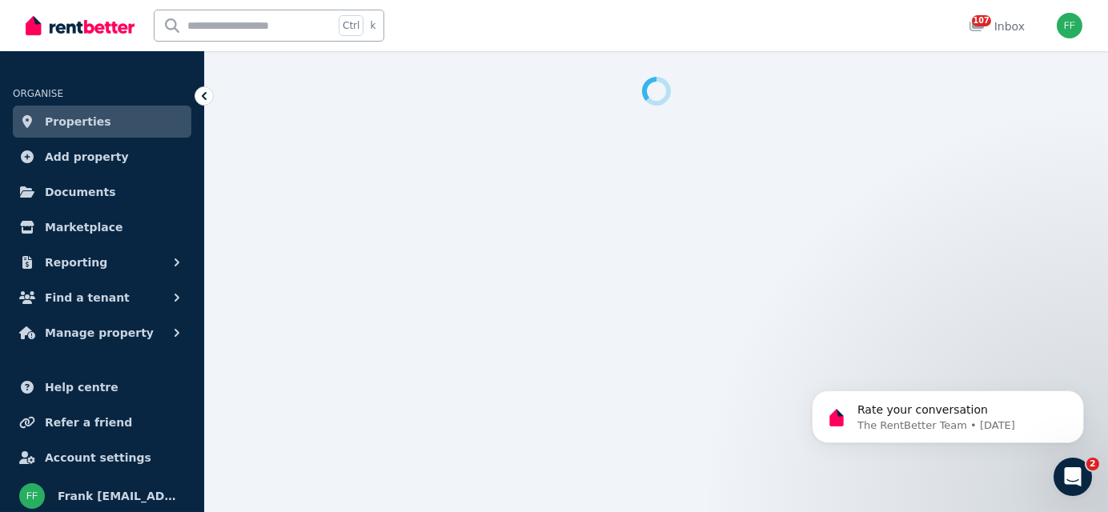
select select "***"
select select "**********"
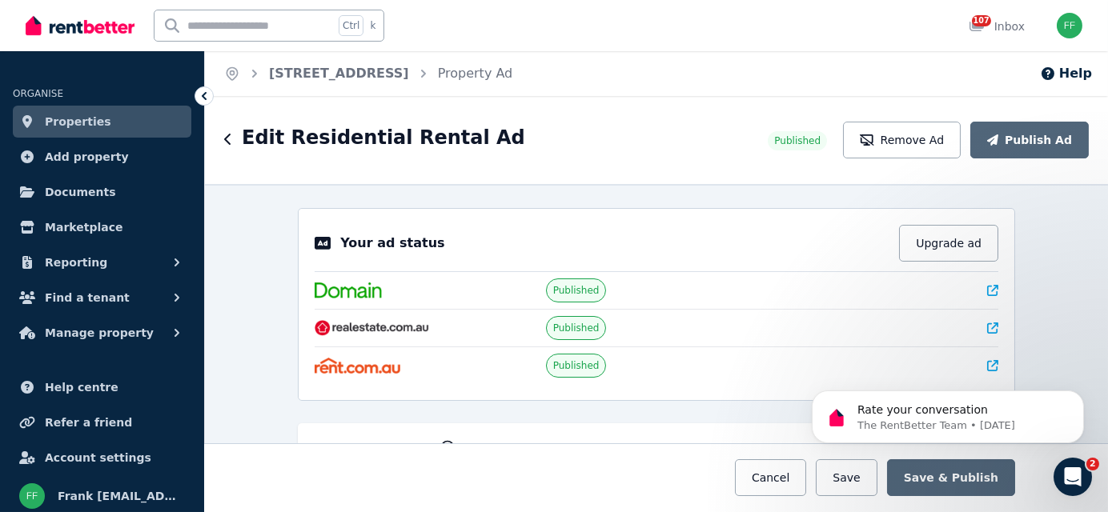
click at [201, 98] on icon at bounding box center [204, 96] width 16 height 16
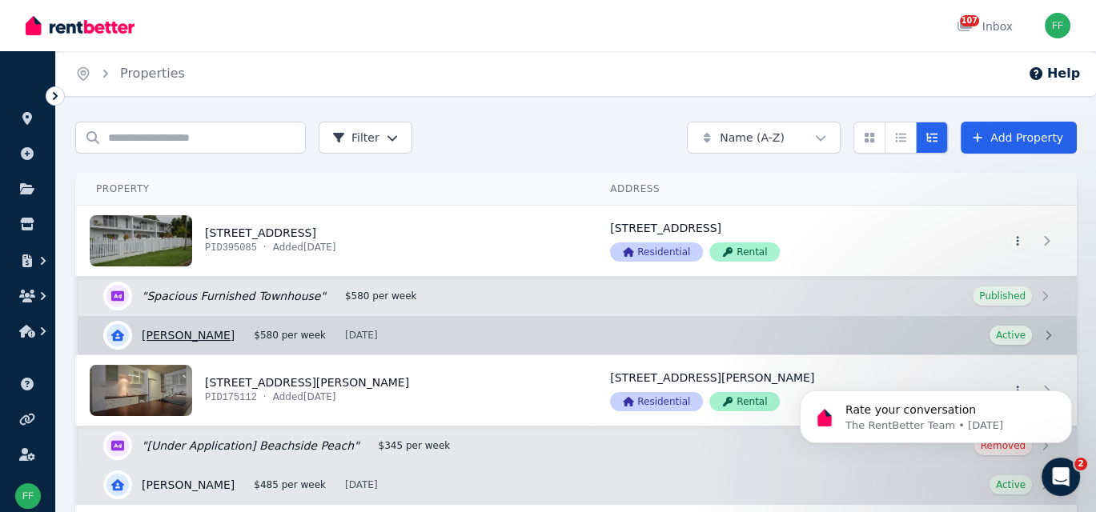
click at [1048, 339] on link "View details for Daniel Dunne" at bounding box center [577, 335] width 999 height 38
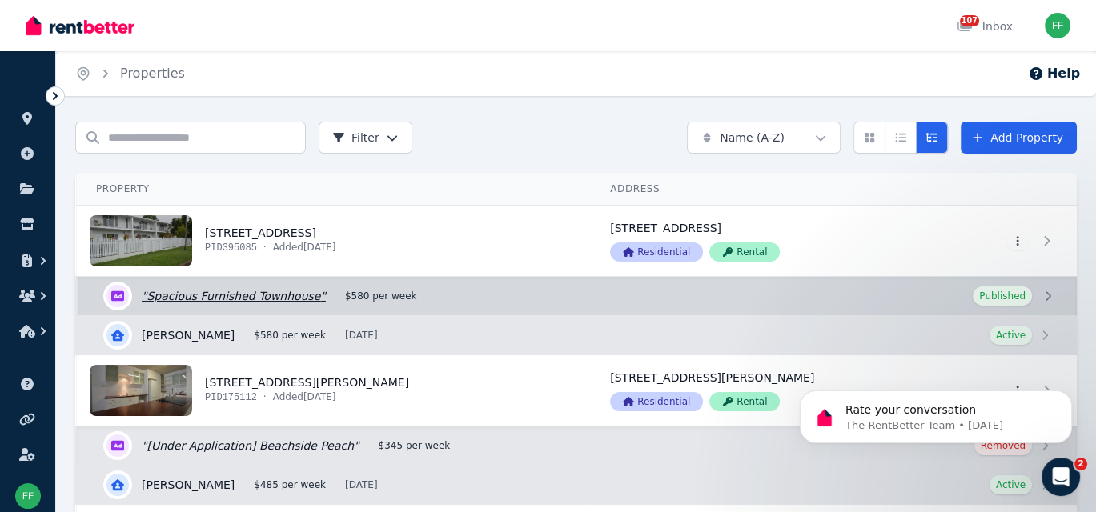
click at [1040, 298] on link "Edit listing: Spacious Furnished Townhouse" at bounding box center [577, 296] width 999 height 38
select select "***"
select select "**********"
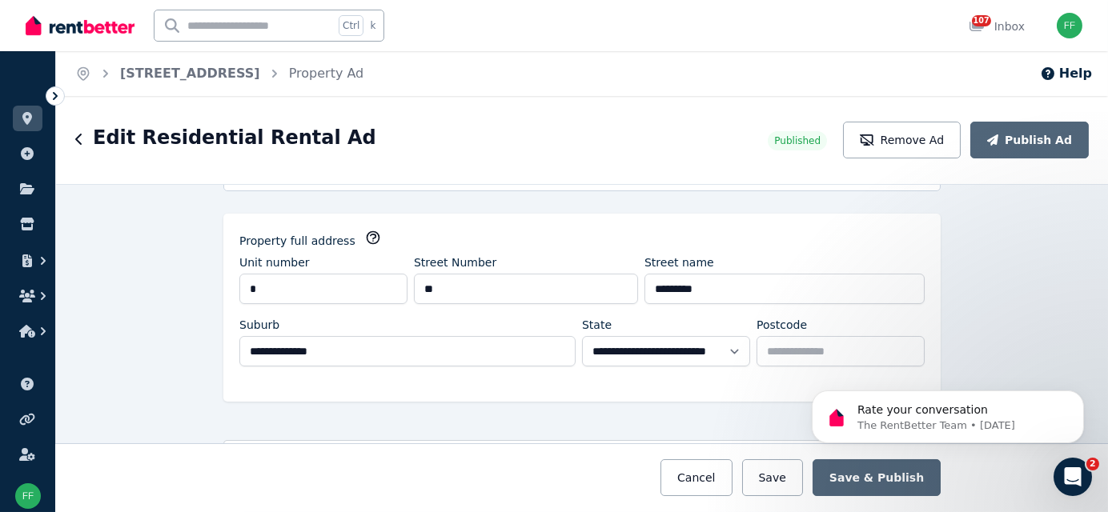
scroll to position [240, 0]
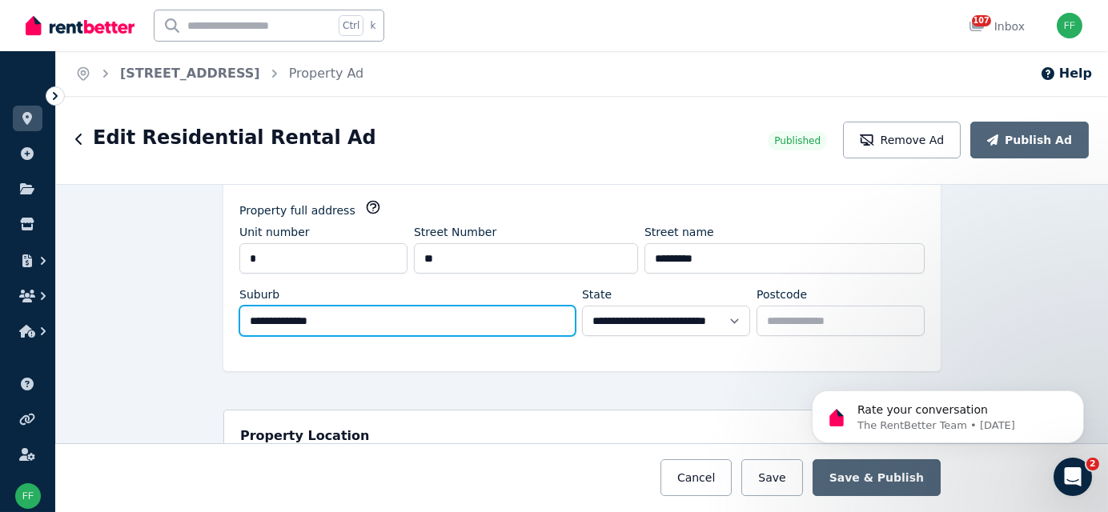
click at [323, 317] on input "**********" at bounding box center [407, 321] width 336 height 30
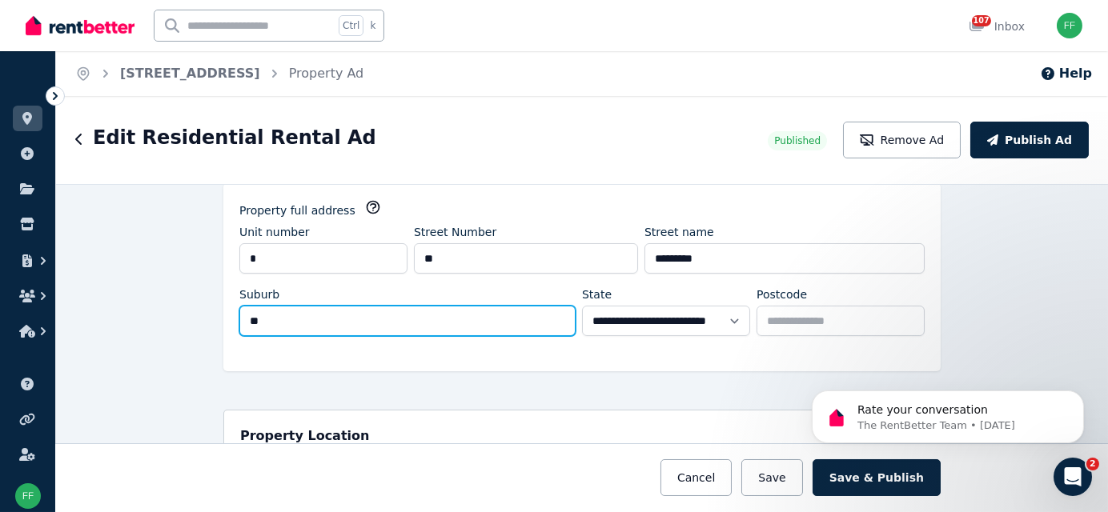
type input "*"
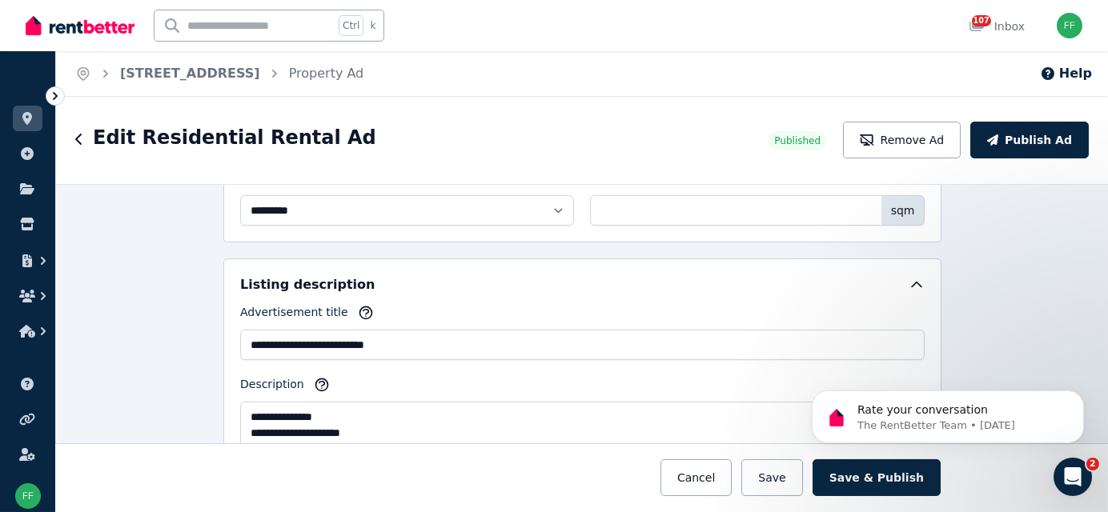
scroll to position [960, 0]
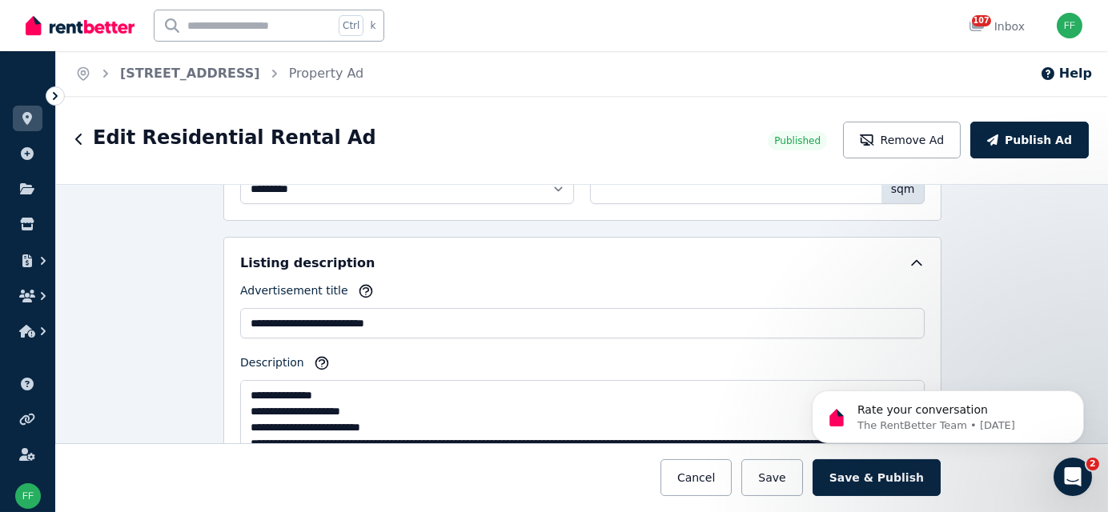
type input "**********"
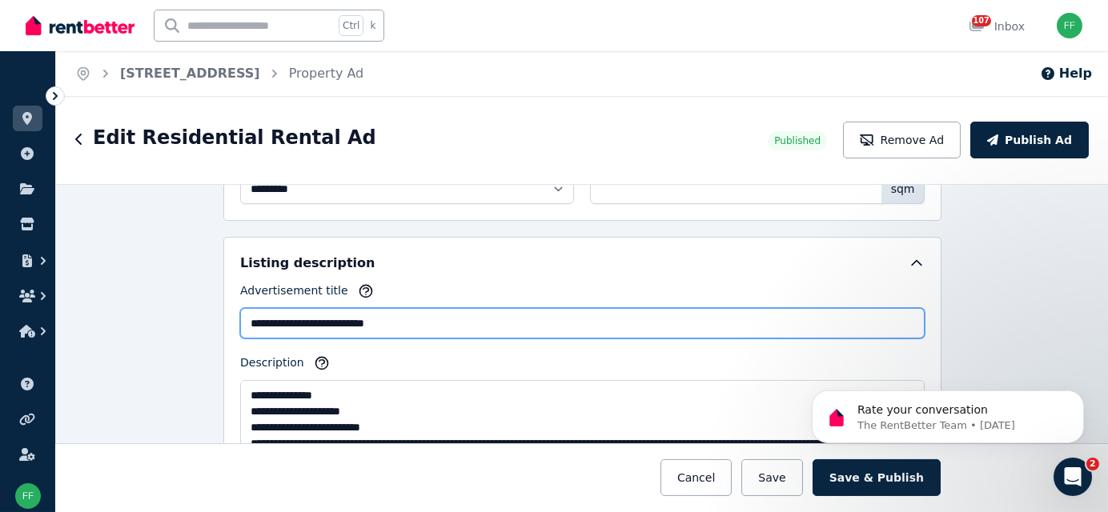
click at [241, 312] on input "**********" at bounding box center [582, 323] width 684 height 30
paste input "**********"
drag, startPoint x: 274, startPoint y: 315, endPoint x: 241, endPoint y: 323, distance: 34.7
click at [241, 323] on input "**********" at bounding box center [582, 323] width 684 height 30
click at [300, 312] on input "**********" at bounding box center [582, 323] width 684 height 30
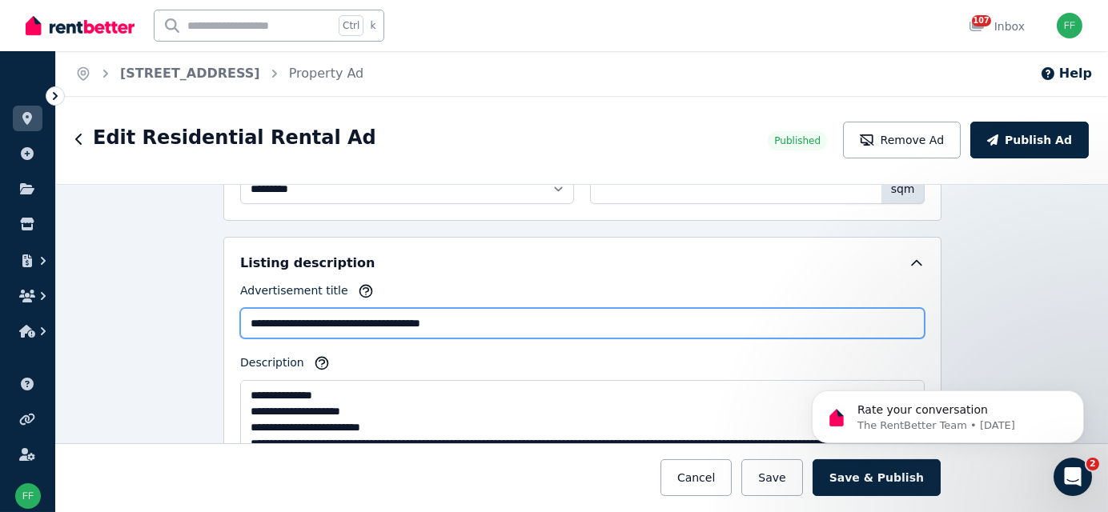
click at [306, 312] on input "**********" at bounding box center [582, 323] width 684 height 30
paste input "*******"
click at [386, 313] on input "**********" at bounding box center [582, 323] width 684 height 30
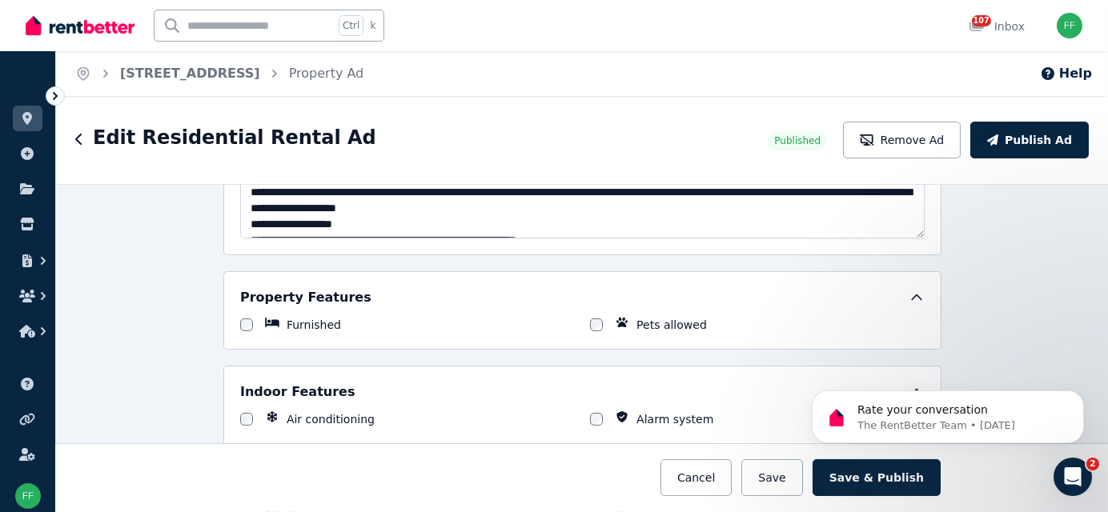
scroll to position [1280, 0]
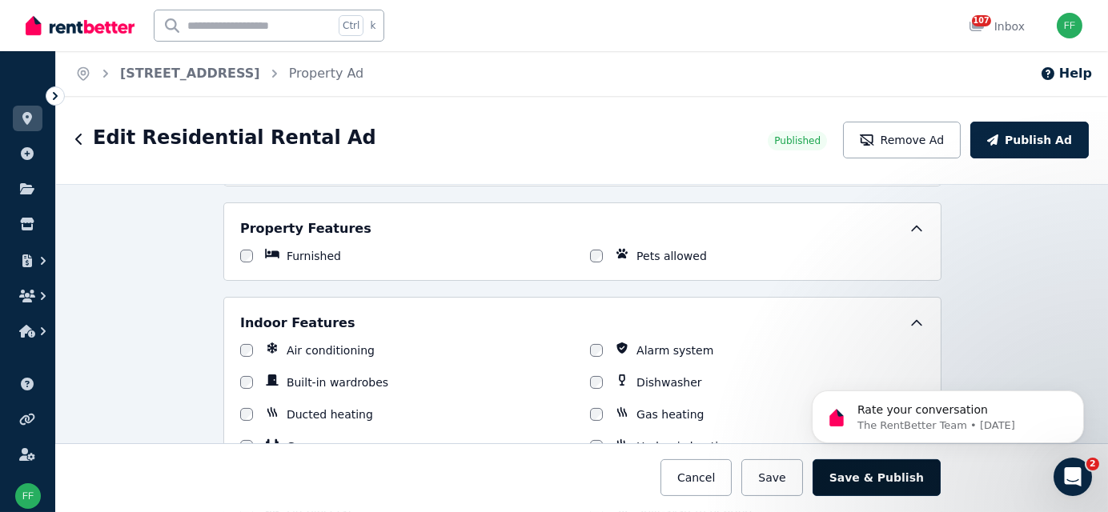
type input "**********"
click at [862, 484] on button "Save & Publish" at bounding box center [876, 477] width 128 height 37
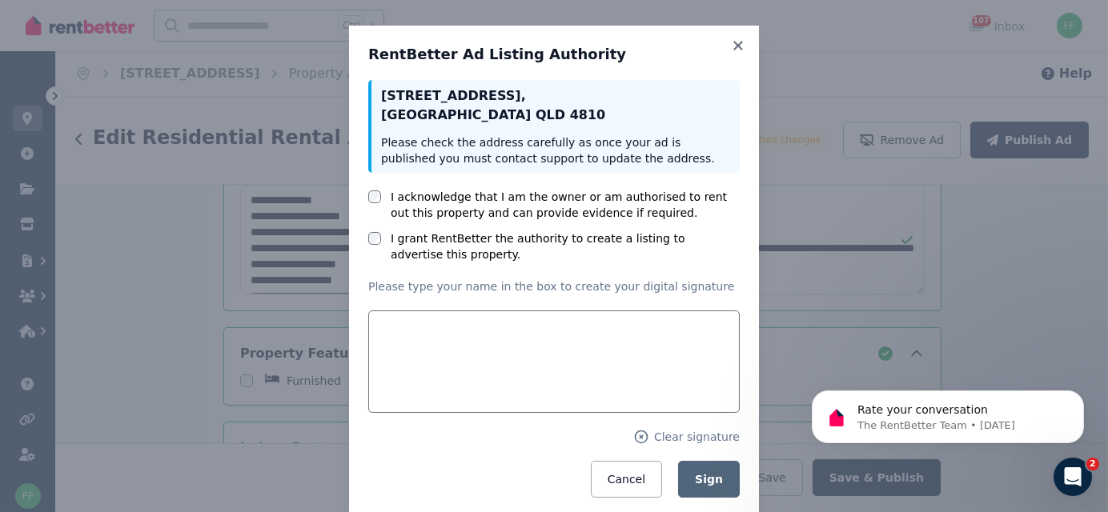
scroll to position [1404, 0]
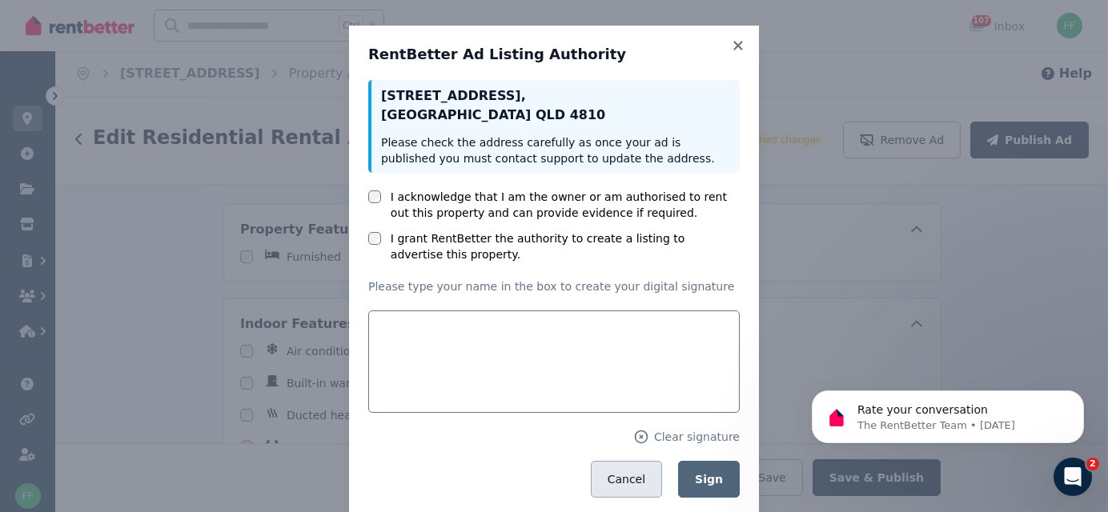
click at [626, 490] on button "Cancel" at bounding box center [626, 479] width 71 height 37
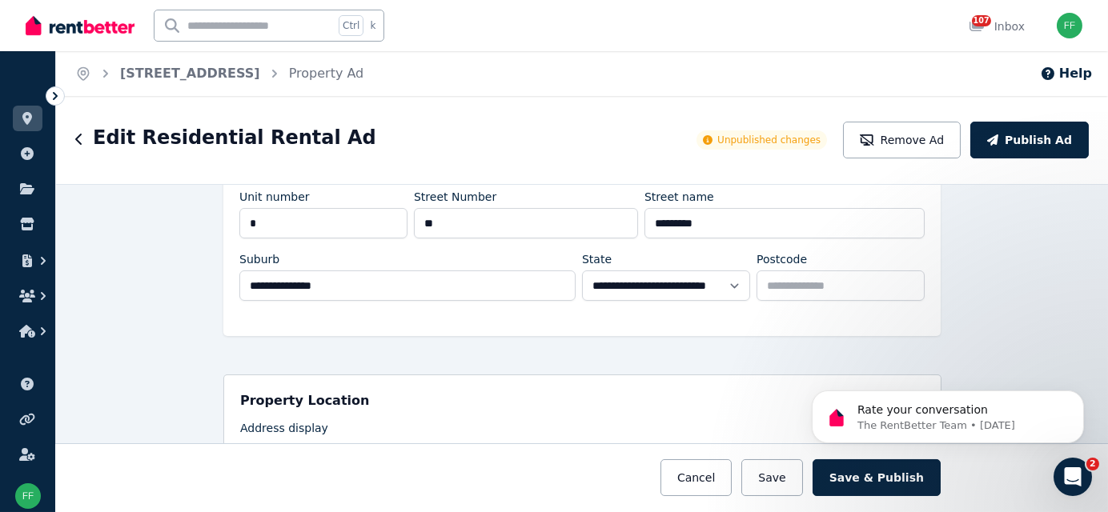
scroll to position [320, 0]
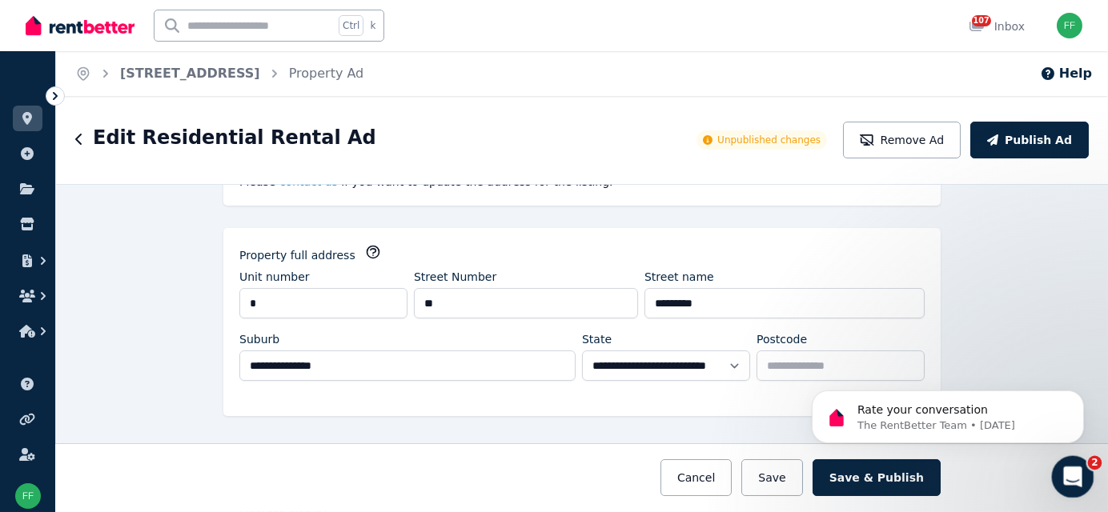
click at [1064, 471] on icon "Open Intercom Messenger" at bounding box center [1070, 475] width 26 height 26
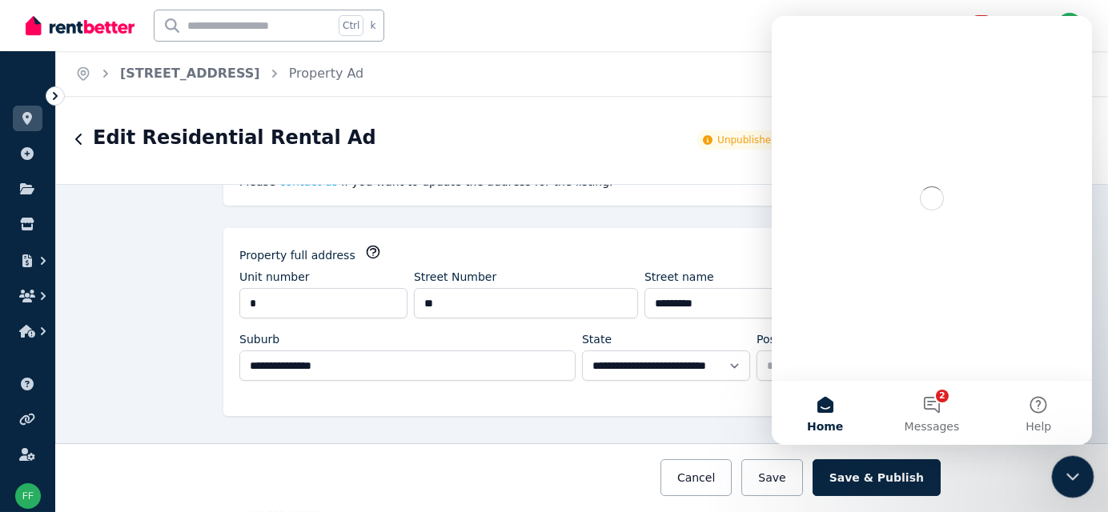
scroll to position [0, 0]
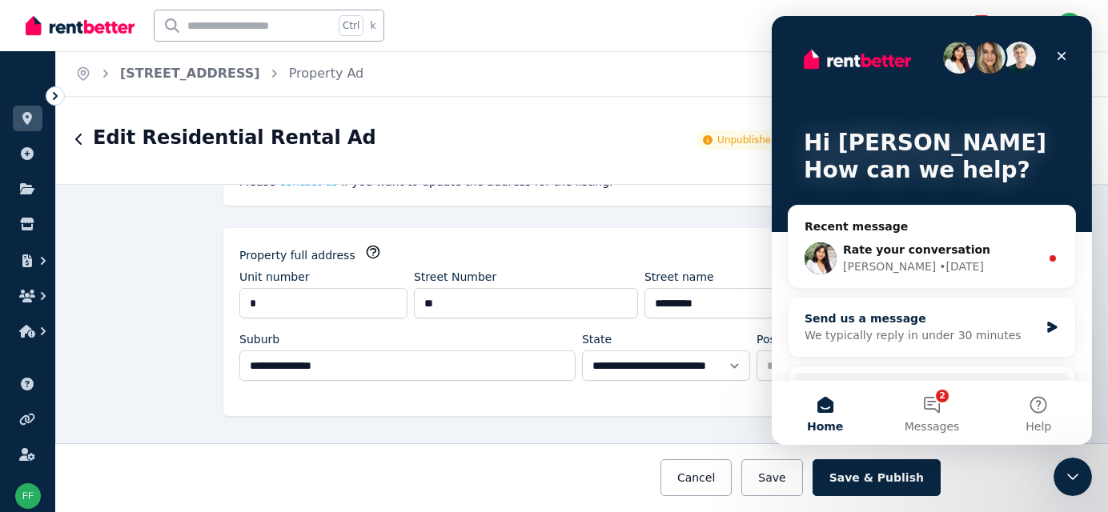
click at [901, 328] on div "We typically reply in under 30 minutes" at bounding box center [920, 335] width 234 height 17
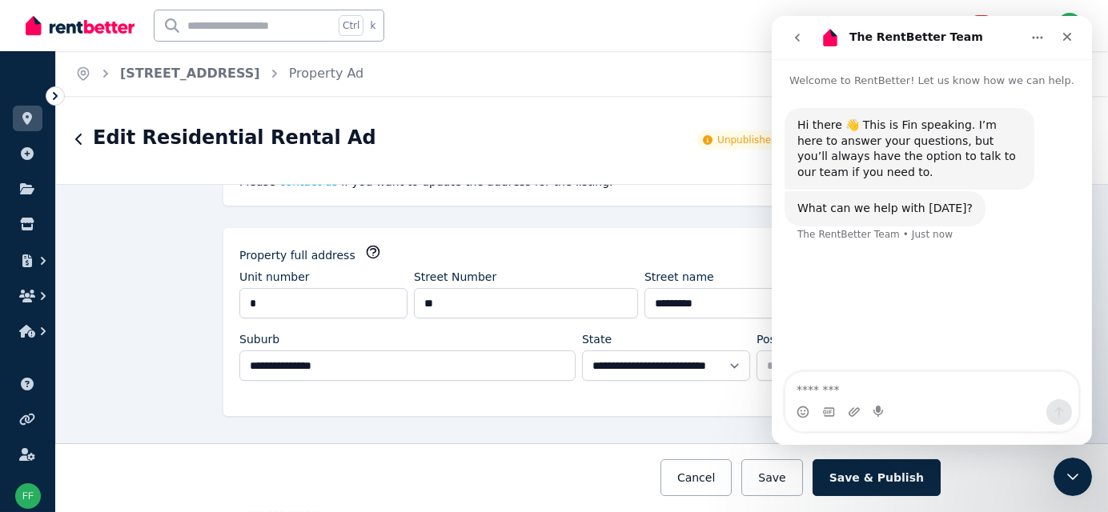
click at [799, 383] on textarea "Message…" at bounding box center [930, 385] width 293 height 27
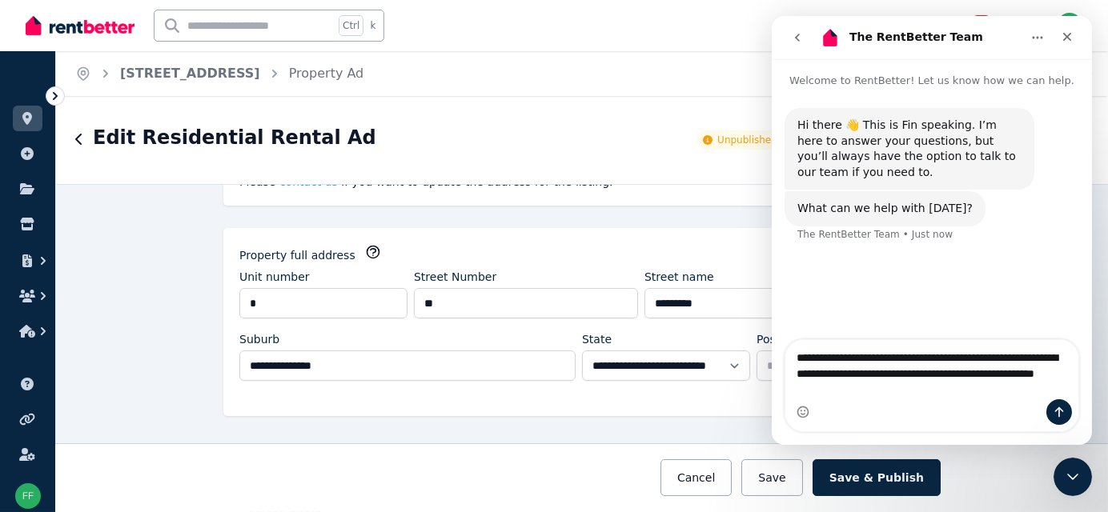
type textarea "**********"
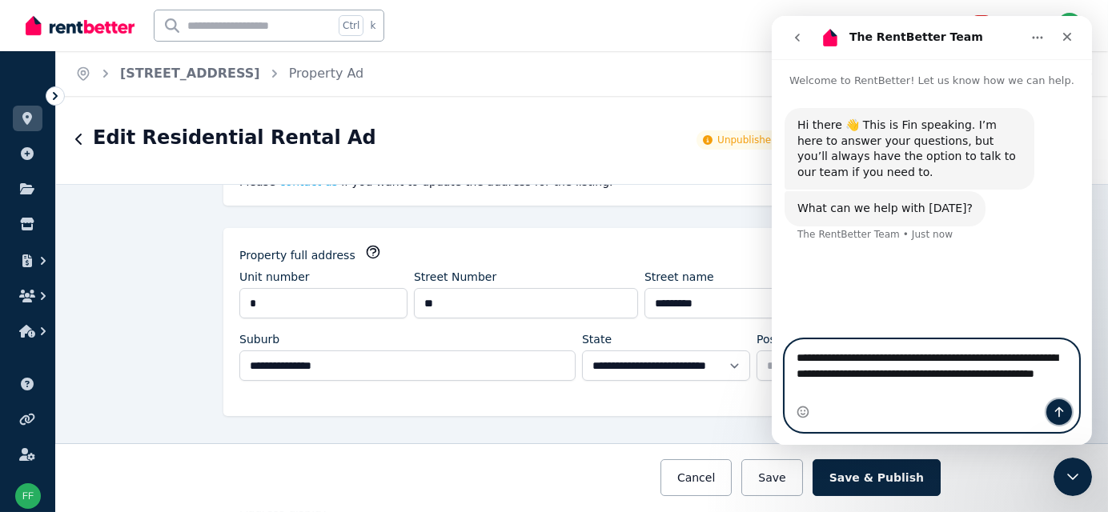
click at [1055, 422] on button "Send a message…" at bounding box center [1058, 412] width 26 height 26
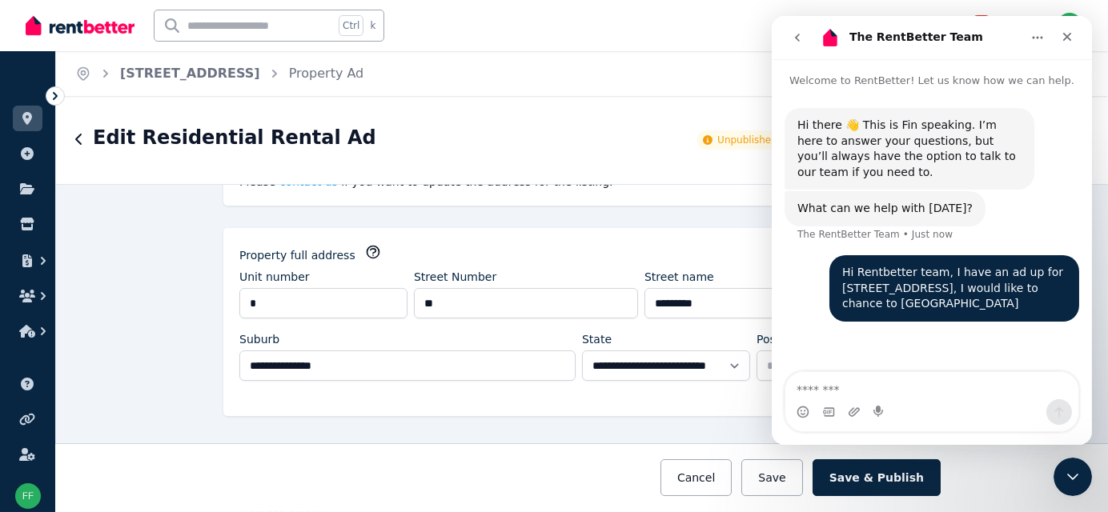
click at [458, 162] on div "Edit Residential Rental Ad Unpublished changes Remove Ad Publish Ad" at bounding box center [582, 140] width 1052 height 88
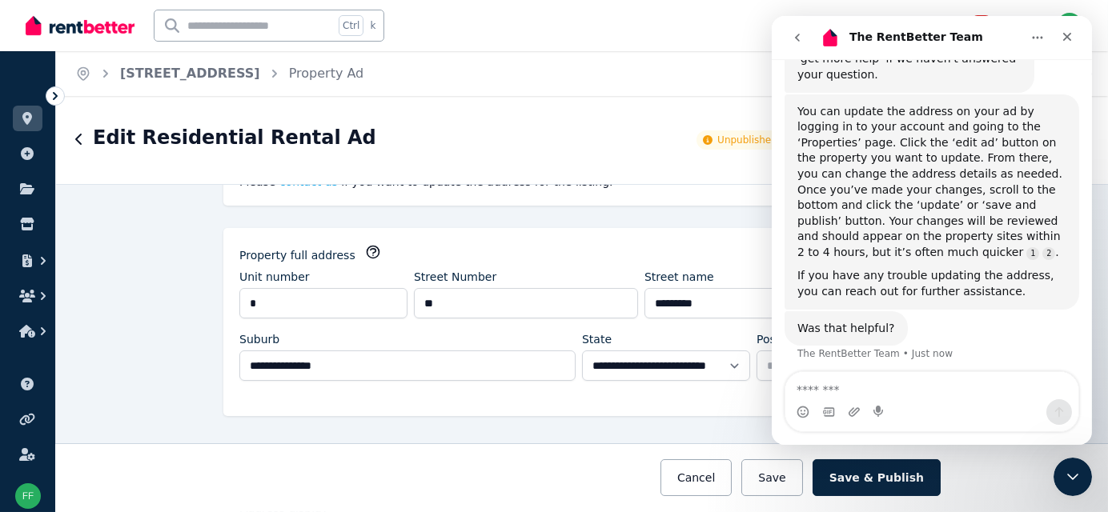
scroll to position [298, 0]
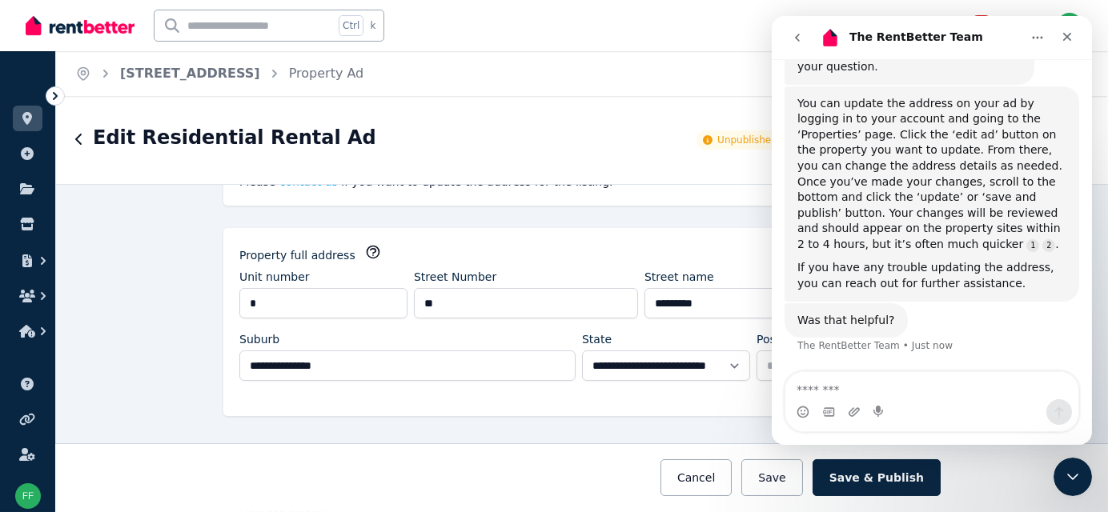
click at [188, 235] on div "**********" at bounding box center [582, 348] width 1052 height 328
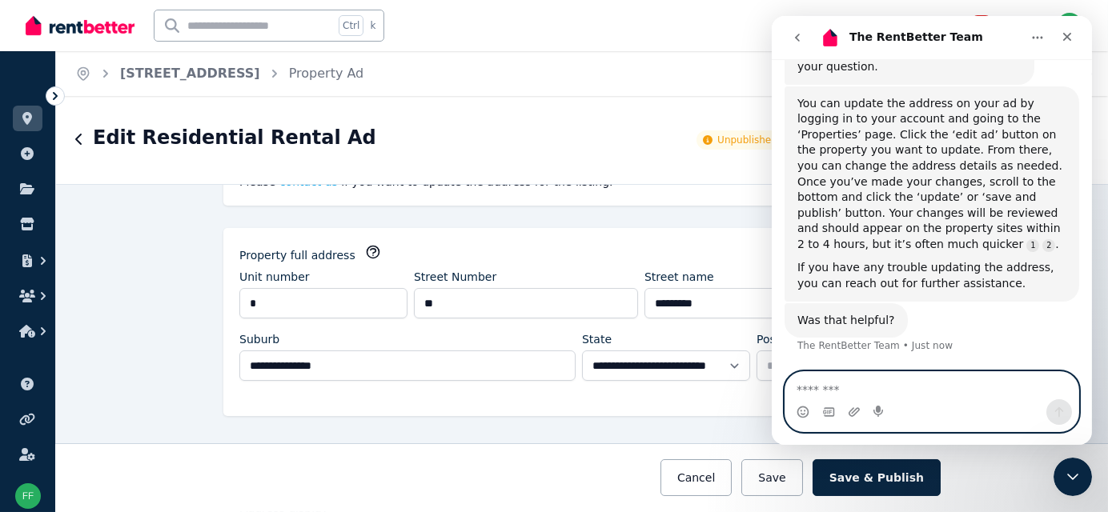
click at [877, 413] on icon "Start recording" at bounding box center [877, 411] width 10 height 11
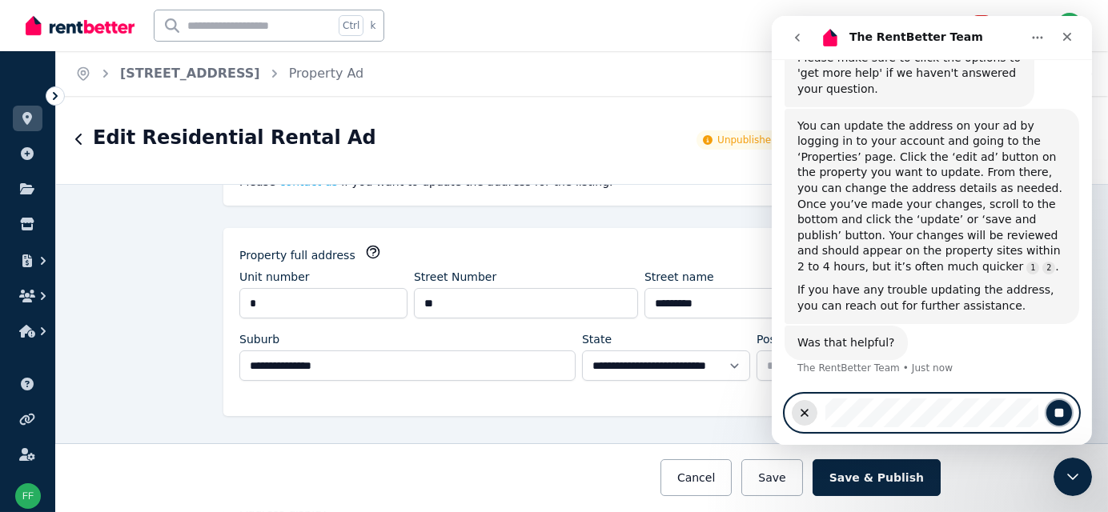
click at [1055, 418] on icon "Stop recording" at bounding box center [1058, 413] width 13 height 13
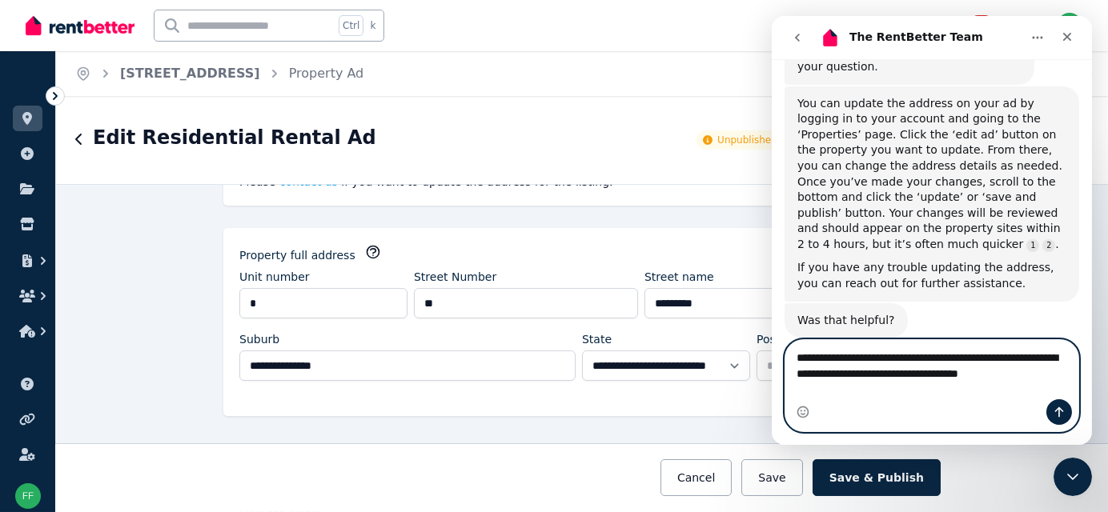
scroll to position [315, 0]
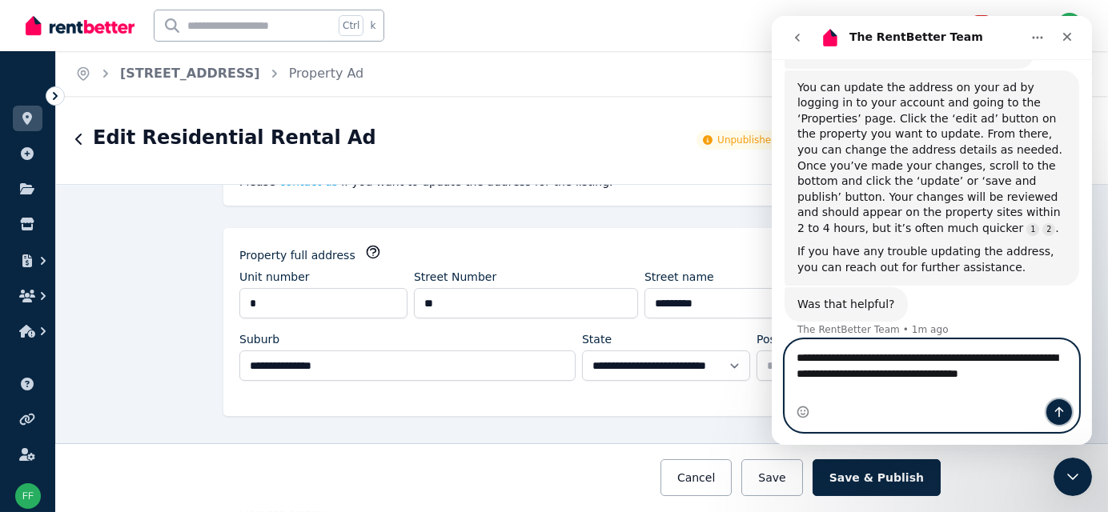
click at [1055, 415] on icon "Send a message…" at bounding box center [1058, 412] width 13 height 13
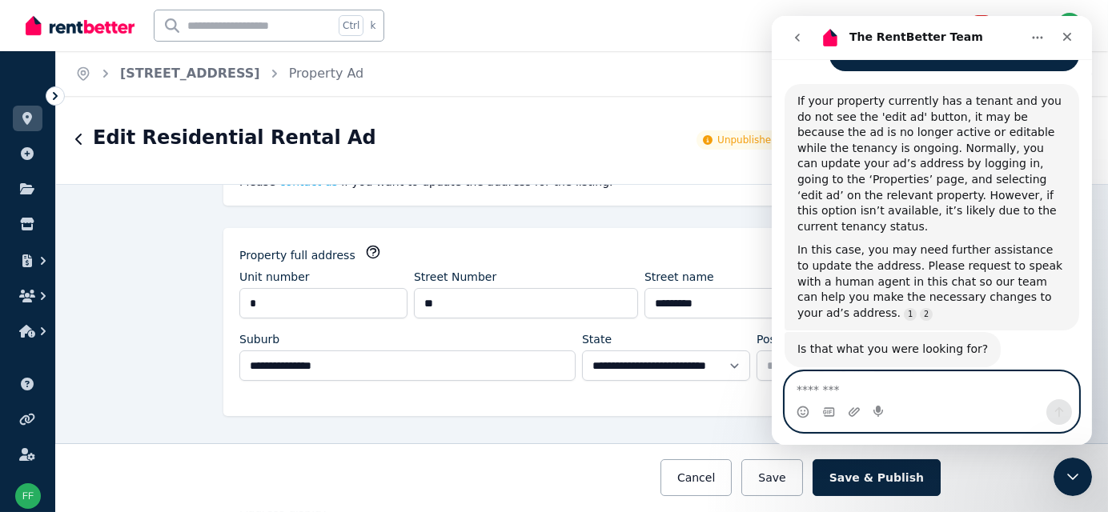
scroll to position [651, 0]
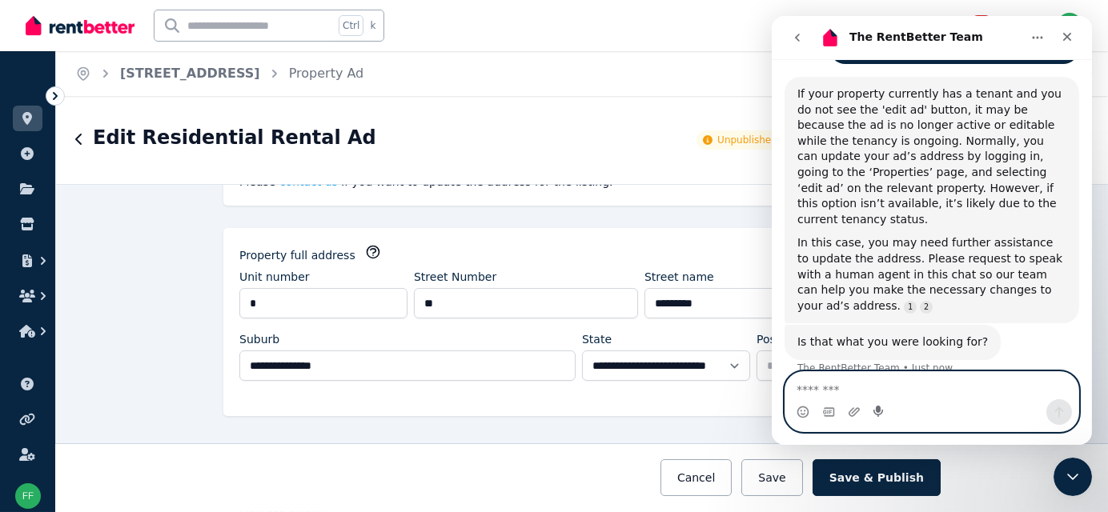
click at [876, 415] on icon "Start recording" at bounding box center [877, 411] width 10 height 11
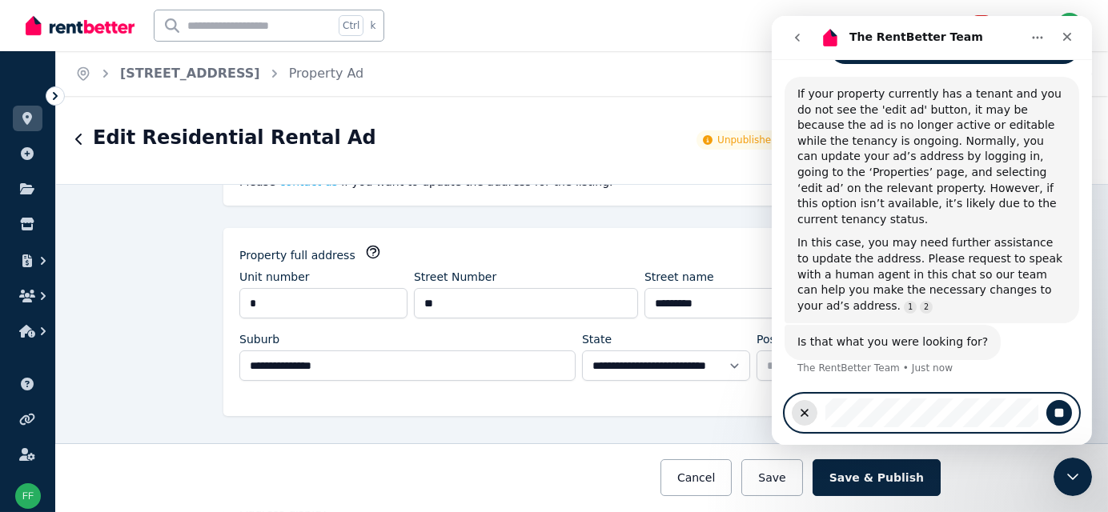
scroll to position [629, 0]
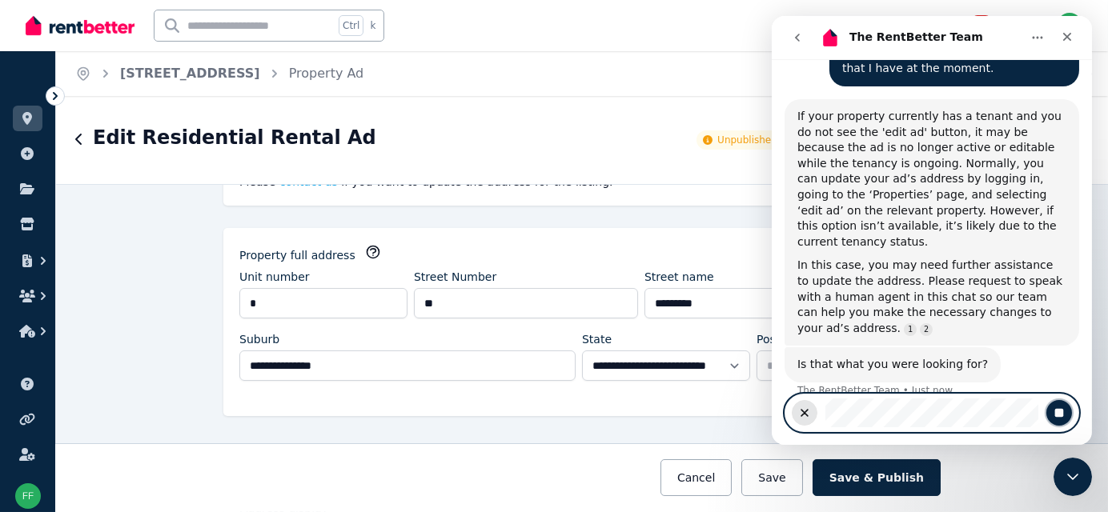
click at [1055, 415] on icon "Stop recording" at bounding box center [1058, 413] width 9 height 9
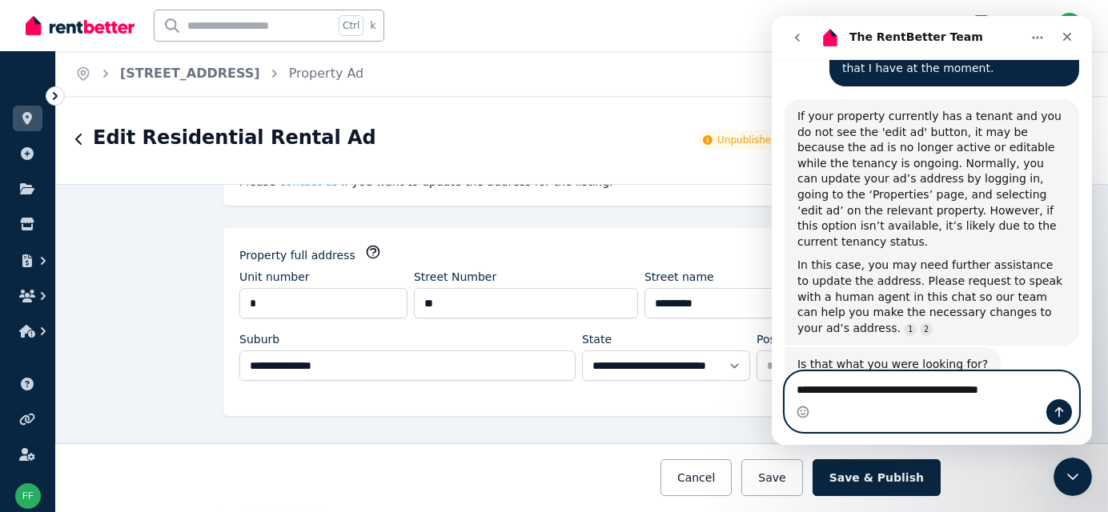
scroll to position [651, 0]
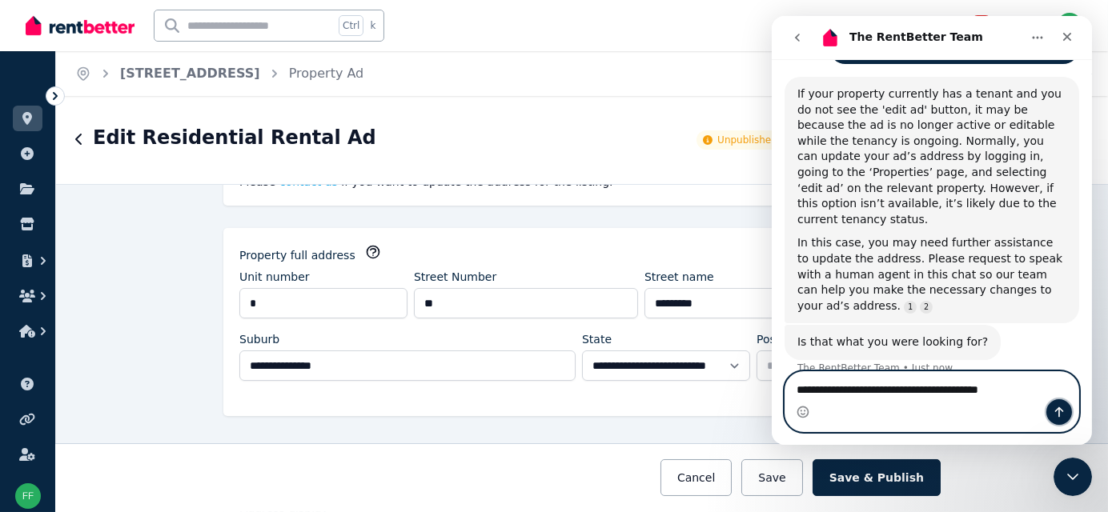
click at [1052, 408] on icon "Send a message…" at bounding box center [1058, 412] width 13 height 13
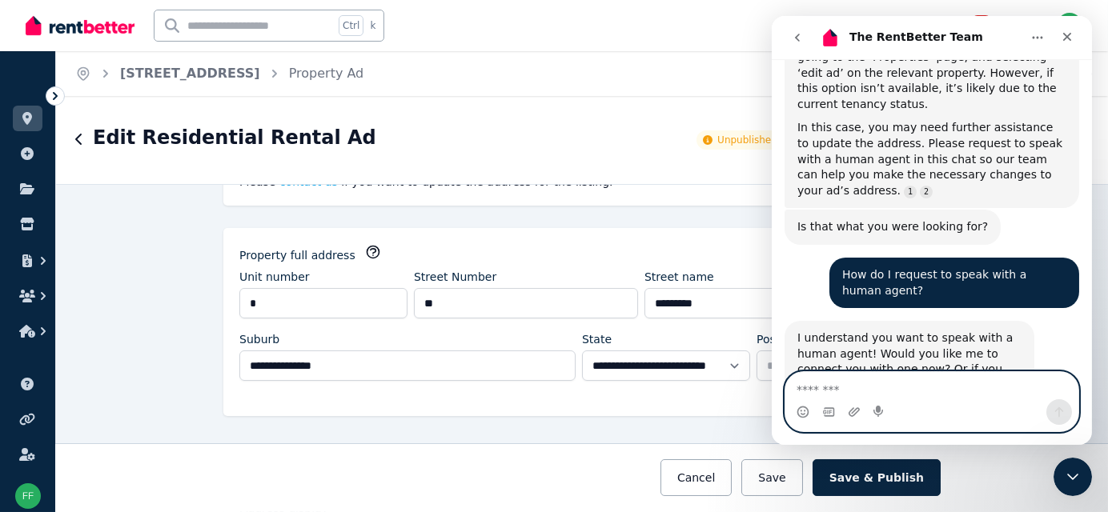
scroll to position [825, 0]
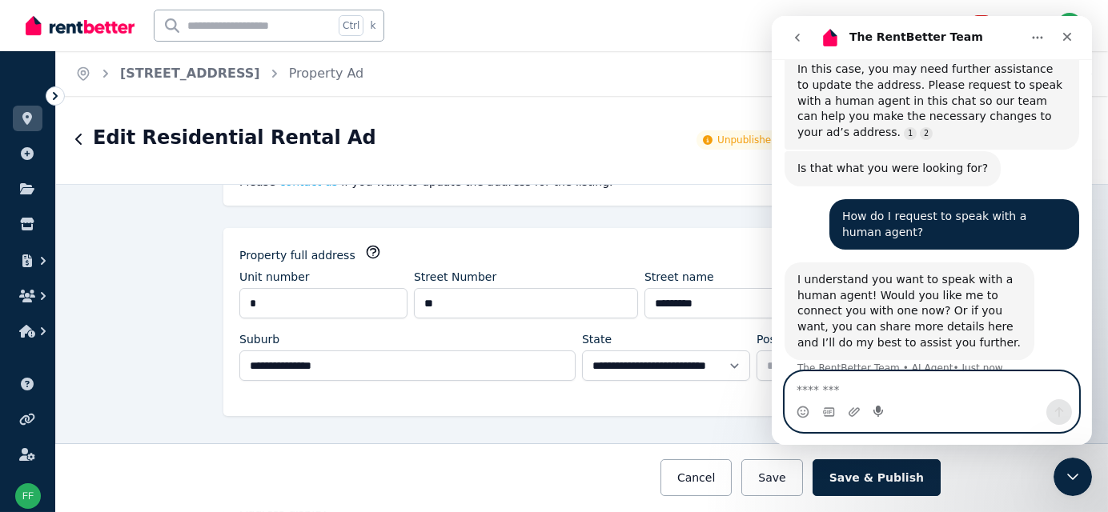
click at [876, 415] on icon "Start recording" at bounding box center [877, 411] width 10 height 11
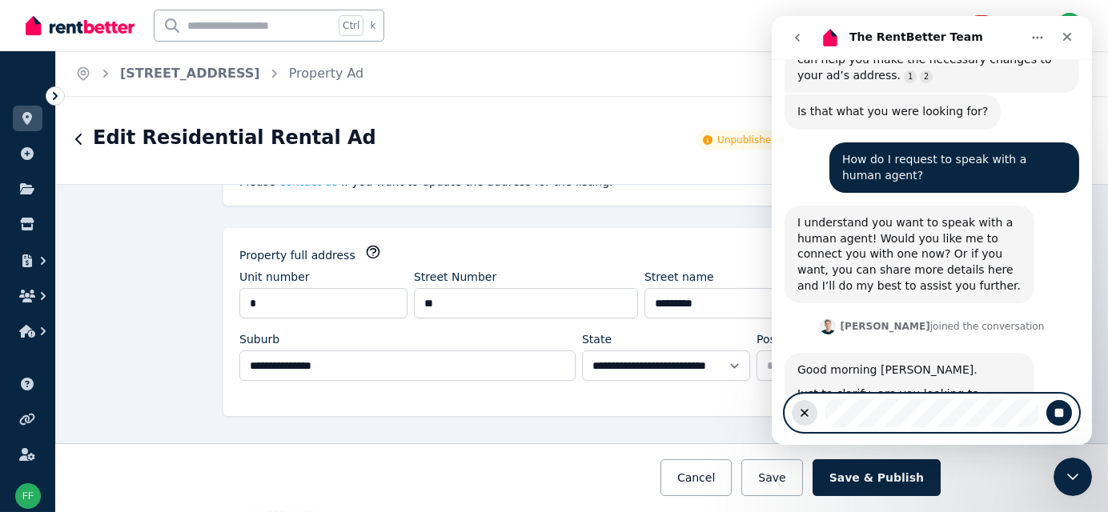
scroll to position [943, 0]
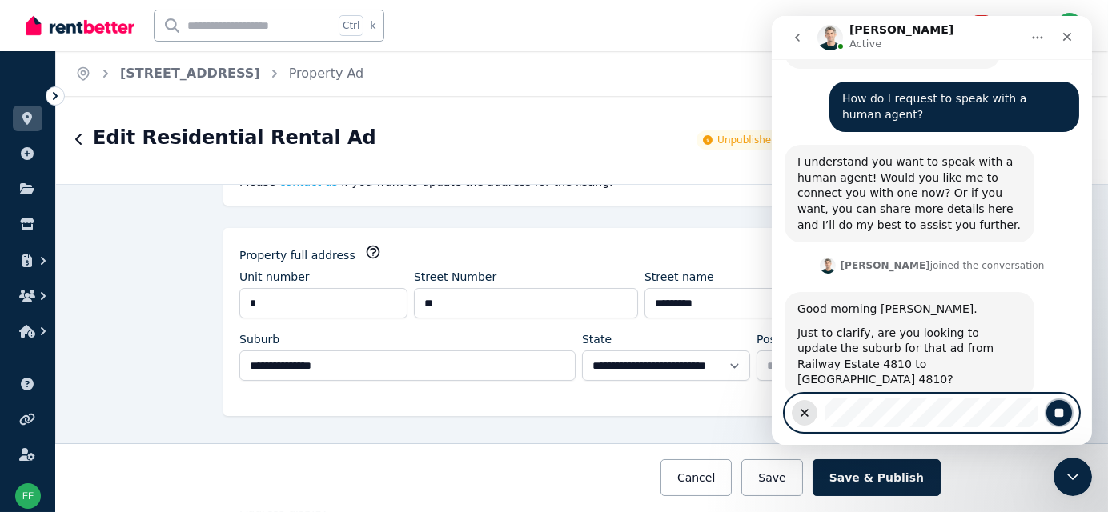
click at [1052, 413] on icon "Stop recording" at bounding box center [1058, 413] width 13 height 13
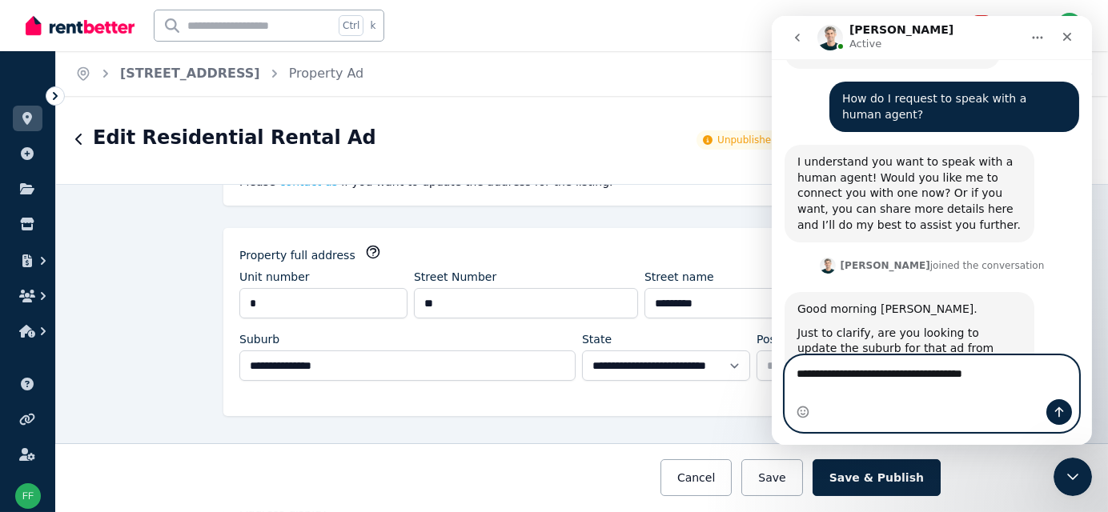
scroll to position [964, 0]
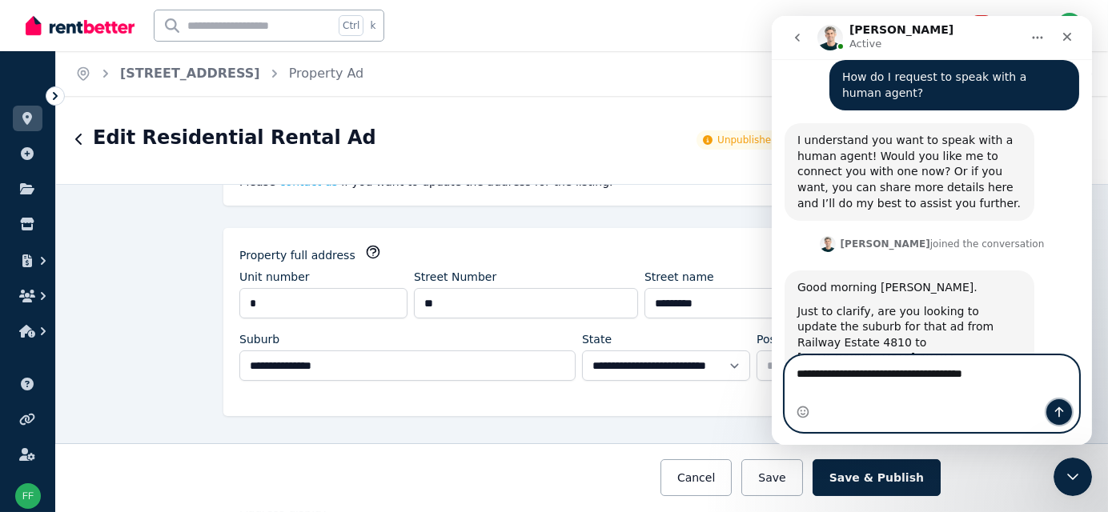
click at [1052, 413] on icon "Send a message…" at bounding box center [1058, 412] width 13 height 13
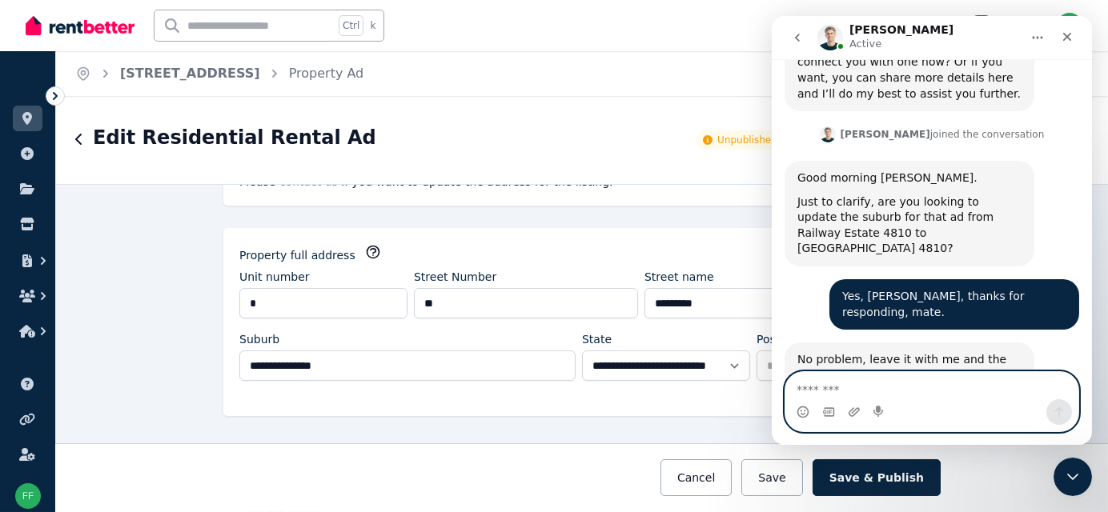
scroll to position [1076, 0]
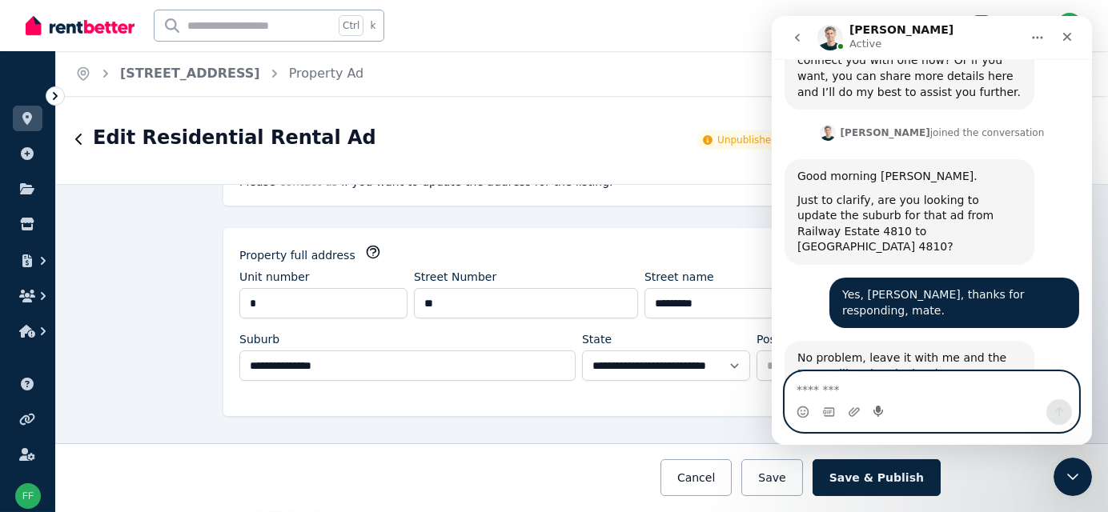
click at [875, 411] on icon "Start recording" at bounding box center [877, 411] width 10 height 11
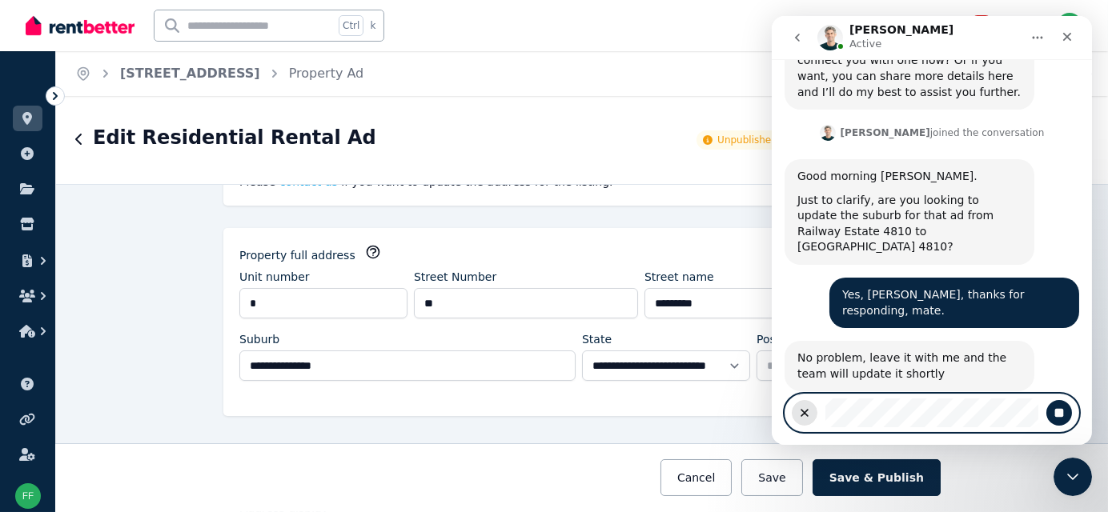
scroll to position [1053, 0]
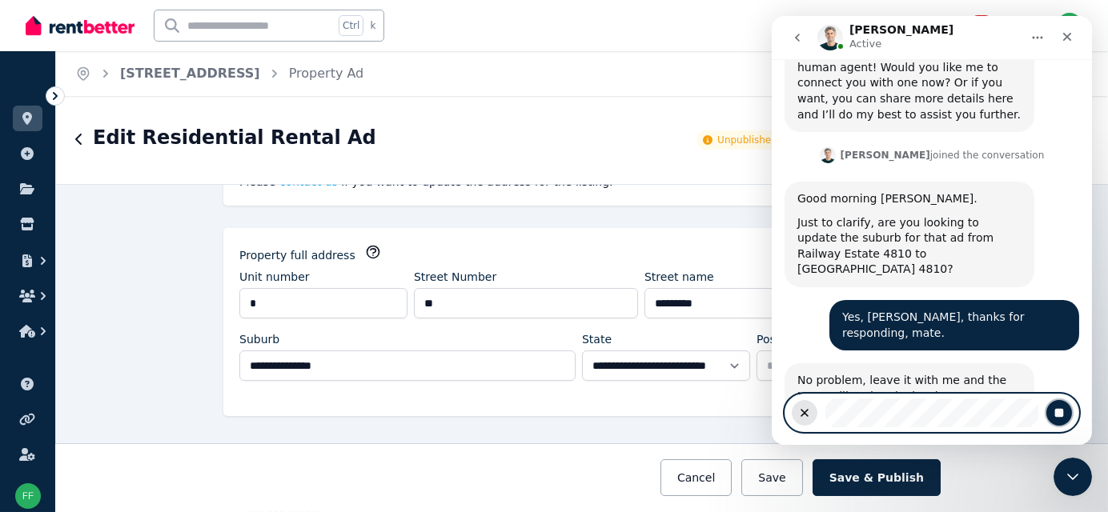
click at [1052, 411] on icon "Stop recording" at bounding box center [1058, 413] width 13 height 13
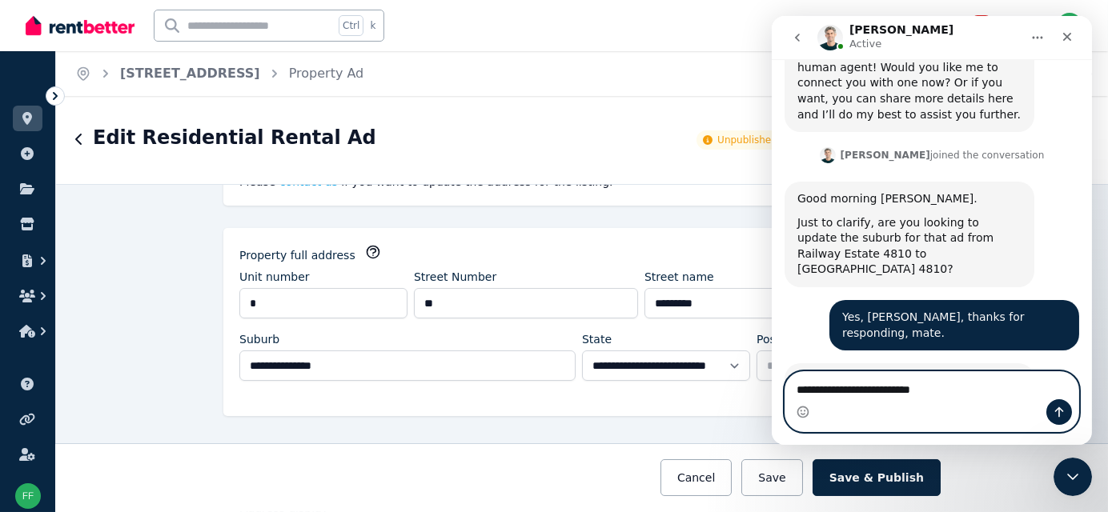
scroll to position [1076, 0]
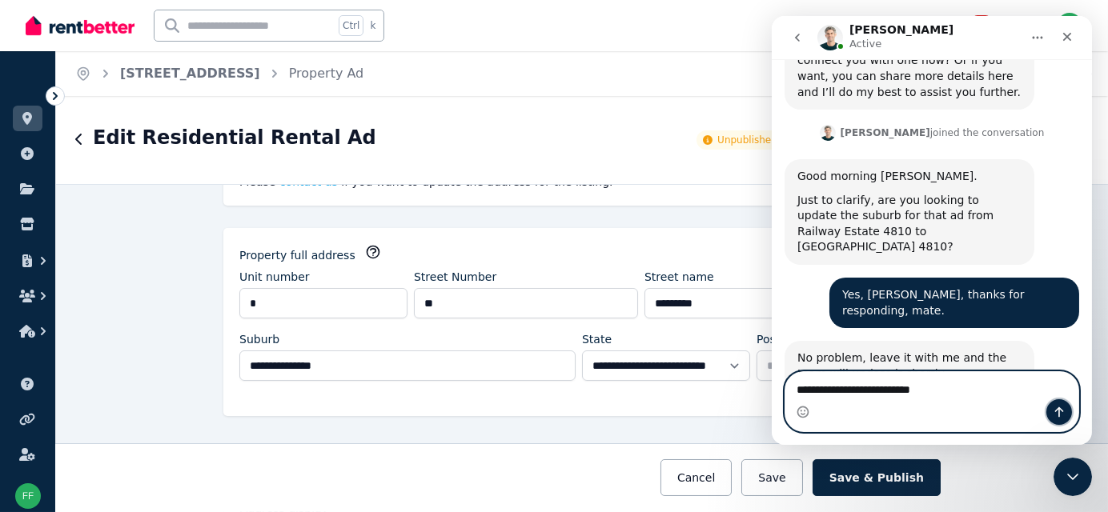
click at [1054, 421] on button "Send a message…" at bounding box center [1058, 412] width 26 height 26
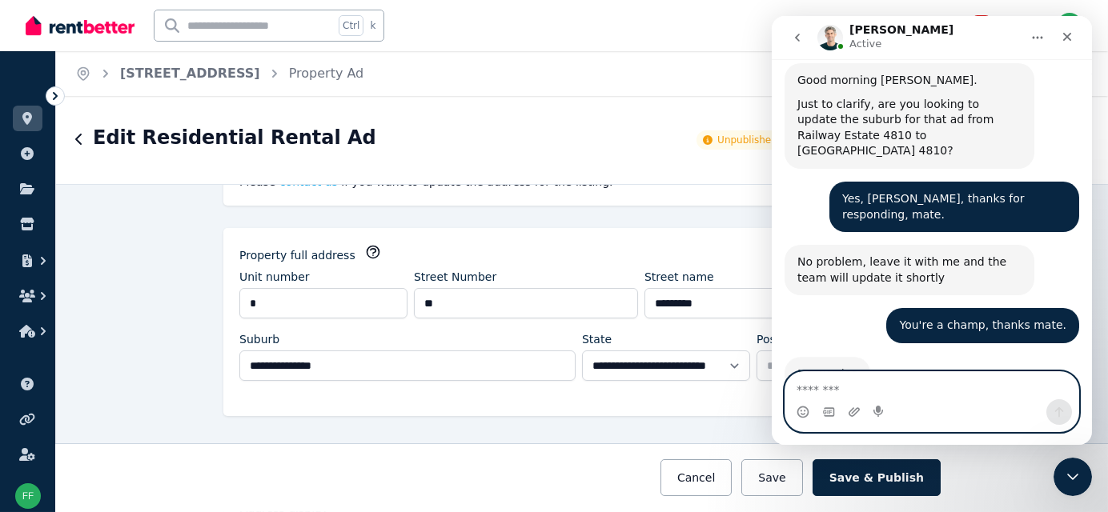
scroll to position [1171, 0]
